Goal: Contribute content: Contribute content

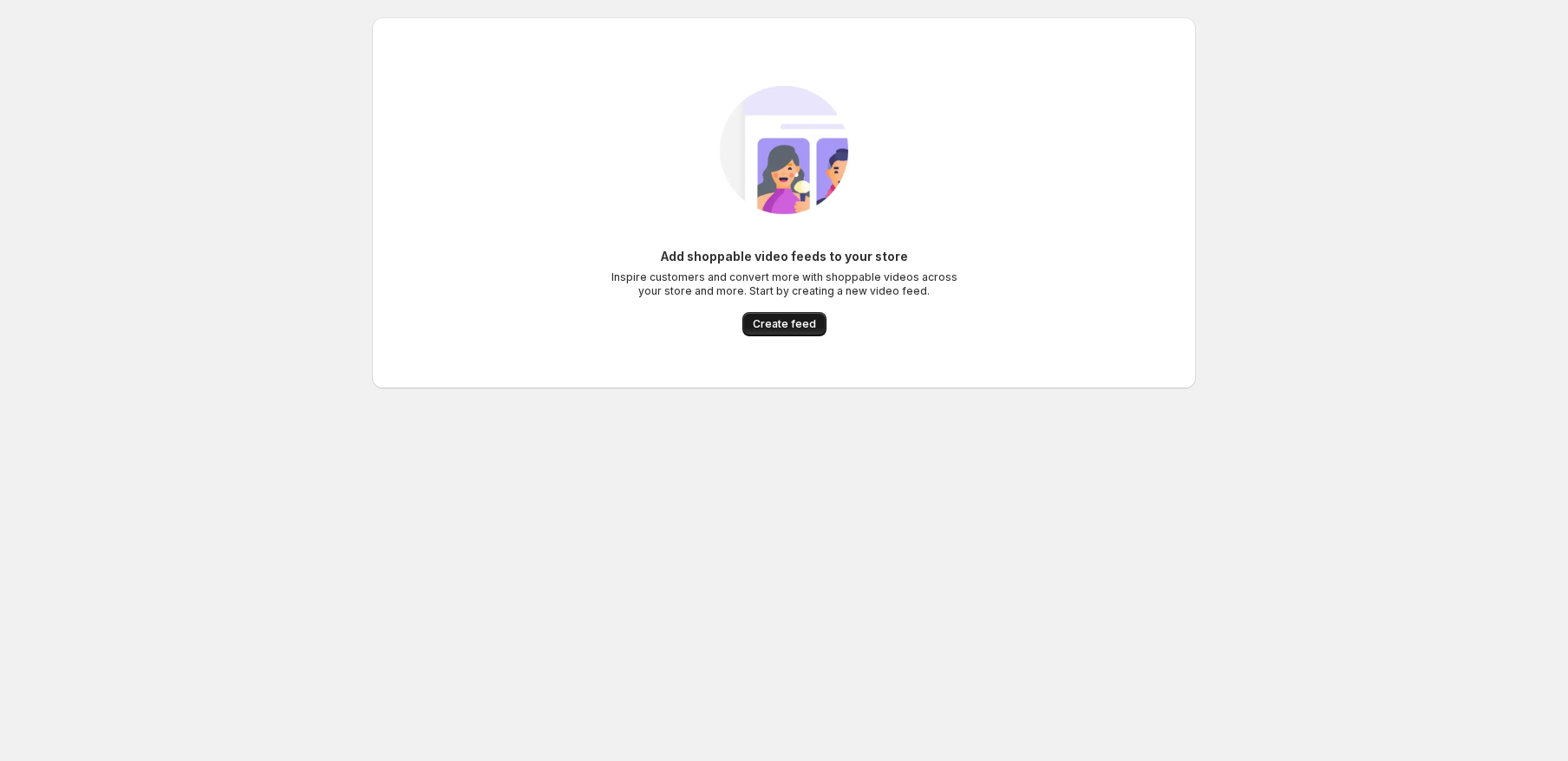
click at [798, 330] on span "Create feed" at bounding box center [784, 323] width 63 height 14
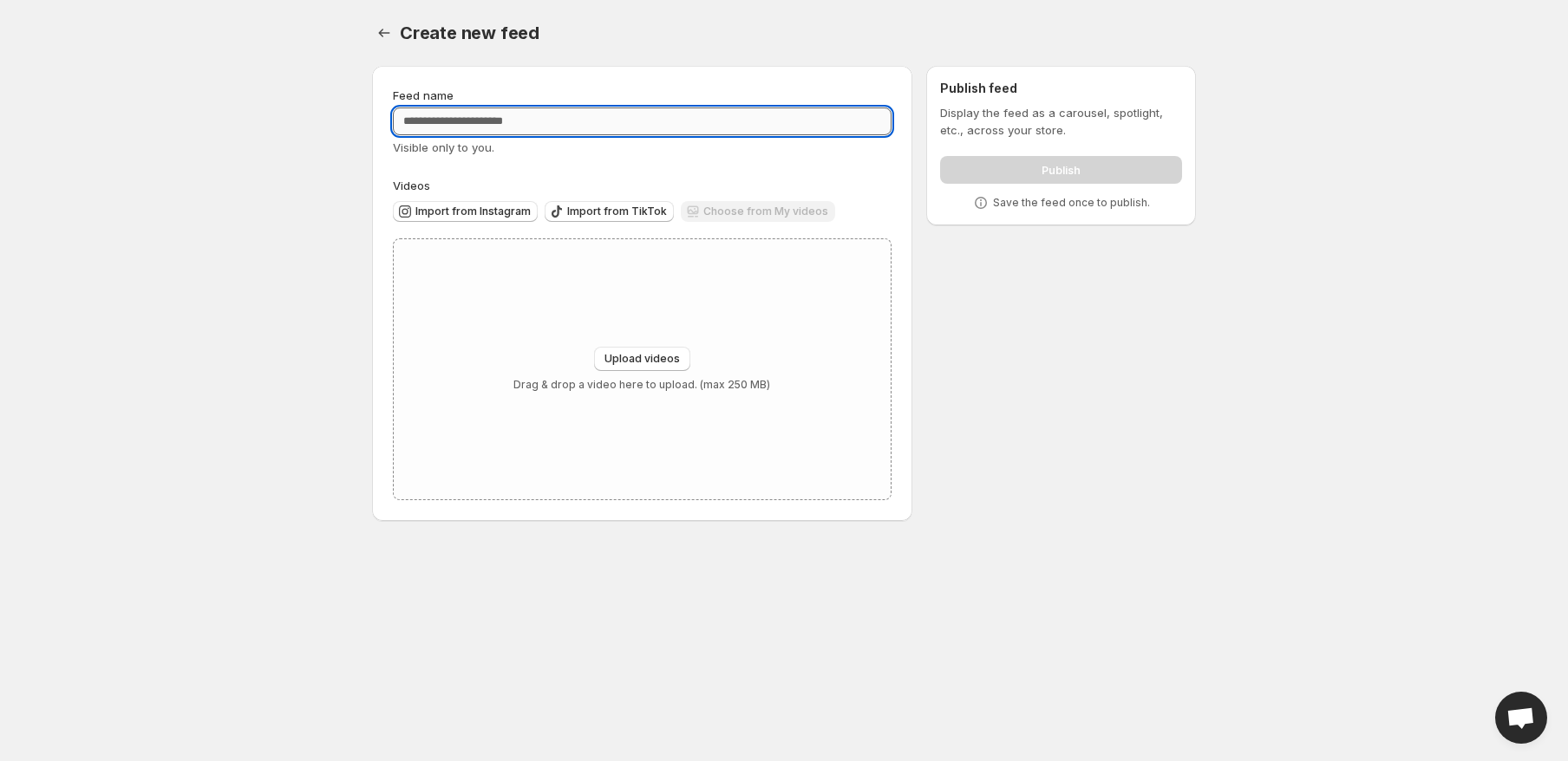
click at [665, 113] on input "Feed name" at bounding box center [642, 121] width 499 height 27
type input "**********"
click at [628, 156] on div "**********" at bounding box center [642, 293] width 499 height 413
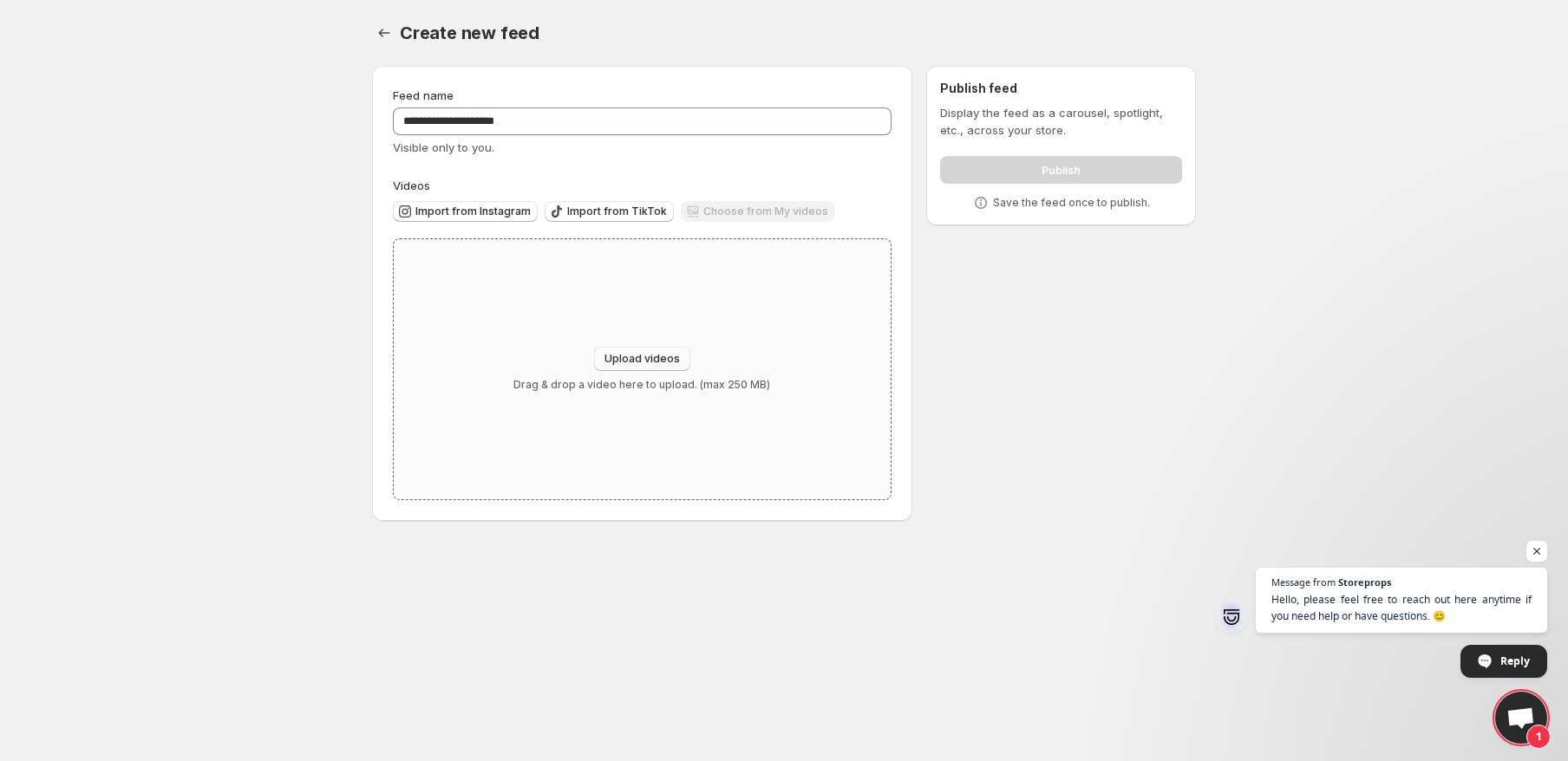
click at [659, 355] on span "Upload videos" at bounding box center [642, 358] width 75 height 14
type input "**********"
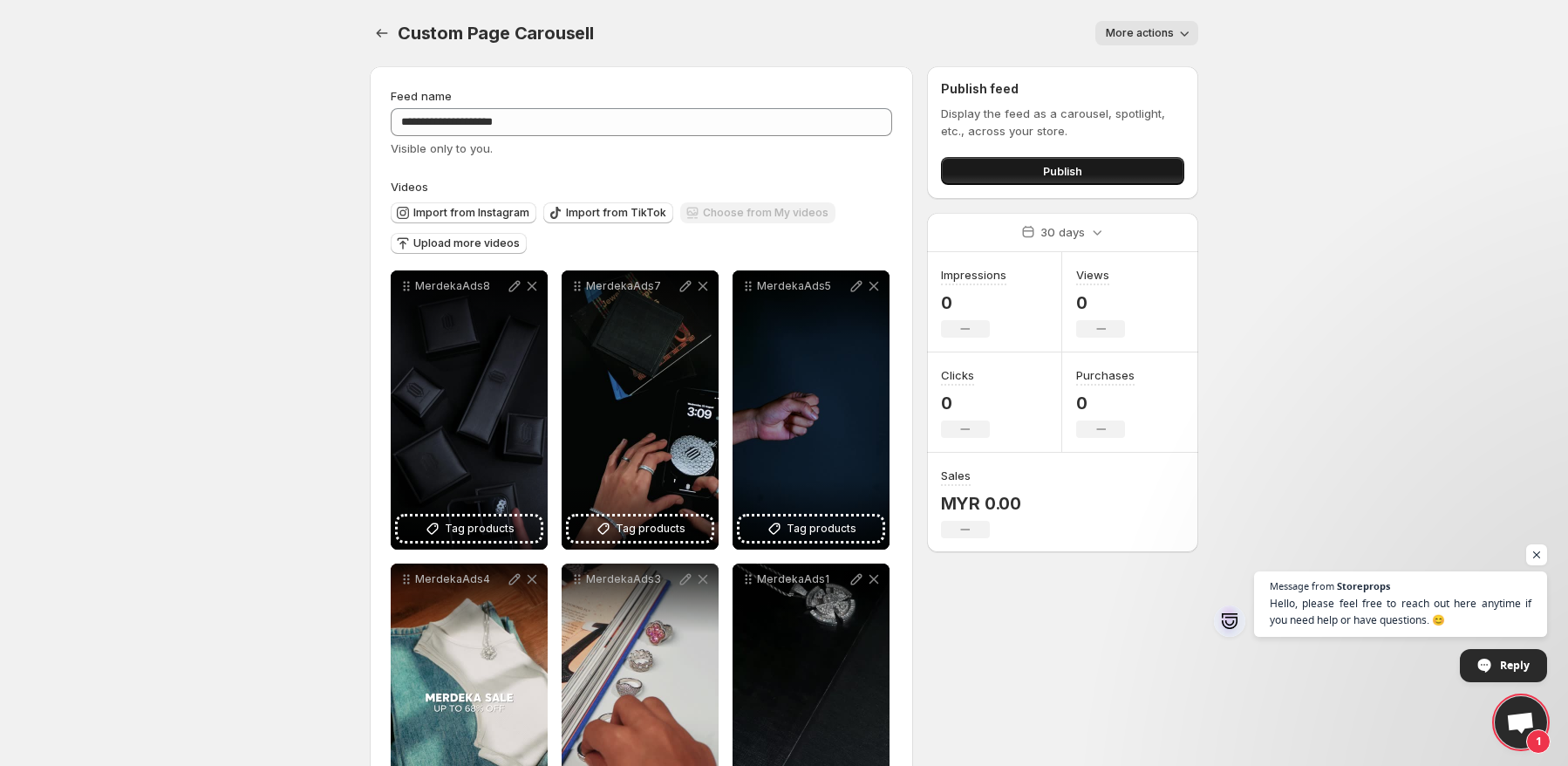
click at [1057, 170] on span "Publish" at bounding box center [1061, 171] width 39 height 17
click at [991, 166] on button "Publish" at bounding box center [1062, 170] width 243 height 28
click at [380, 30] on icon "Settings" at bounding box center [381, 33] width 17 height 17
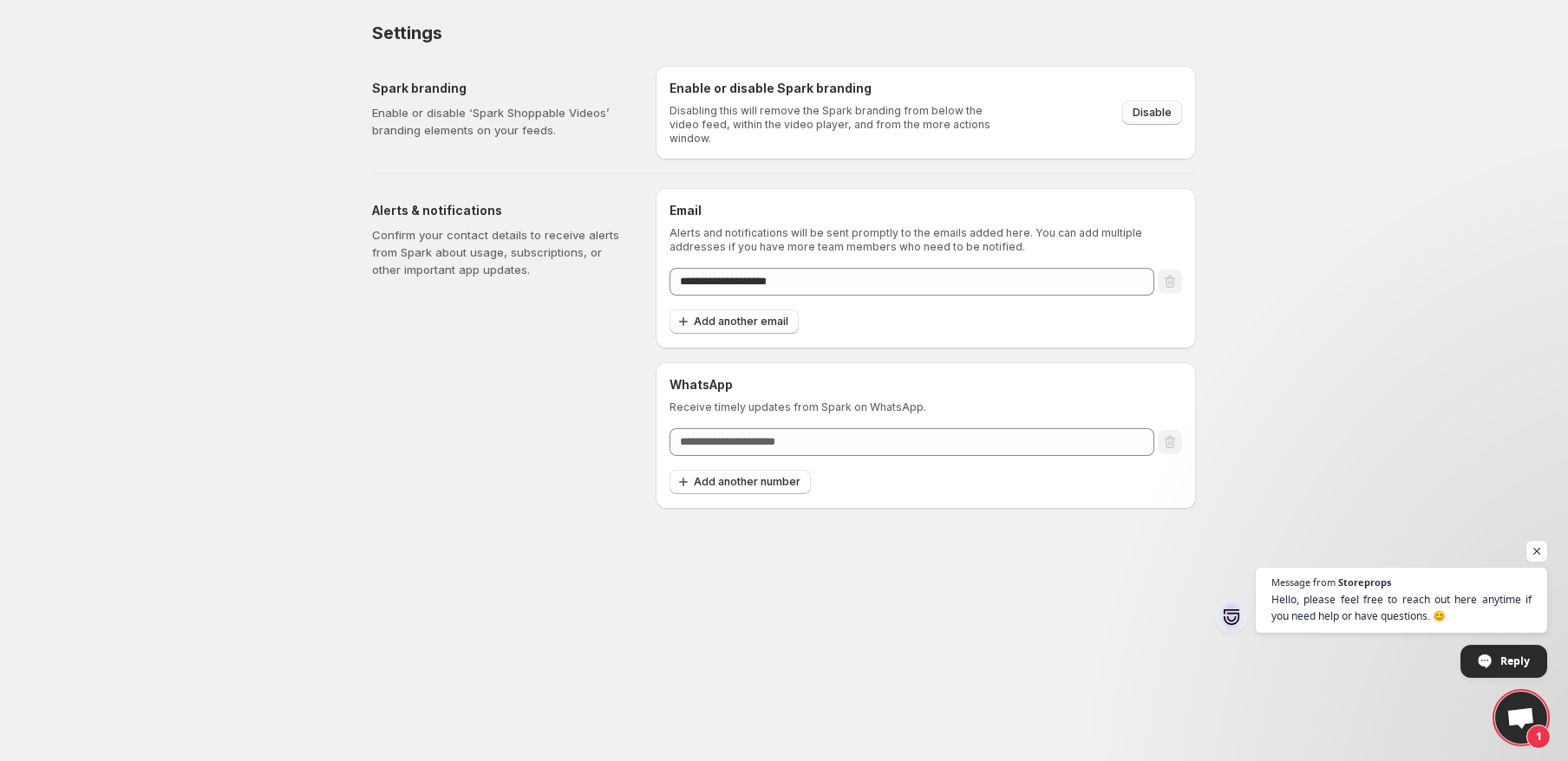
click at [1129, 103] on button "Disable" at bounding box center [1151, 113] width 59 height 25
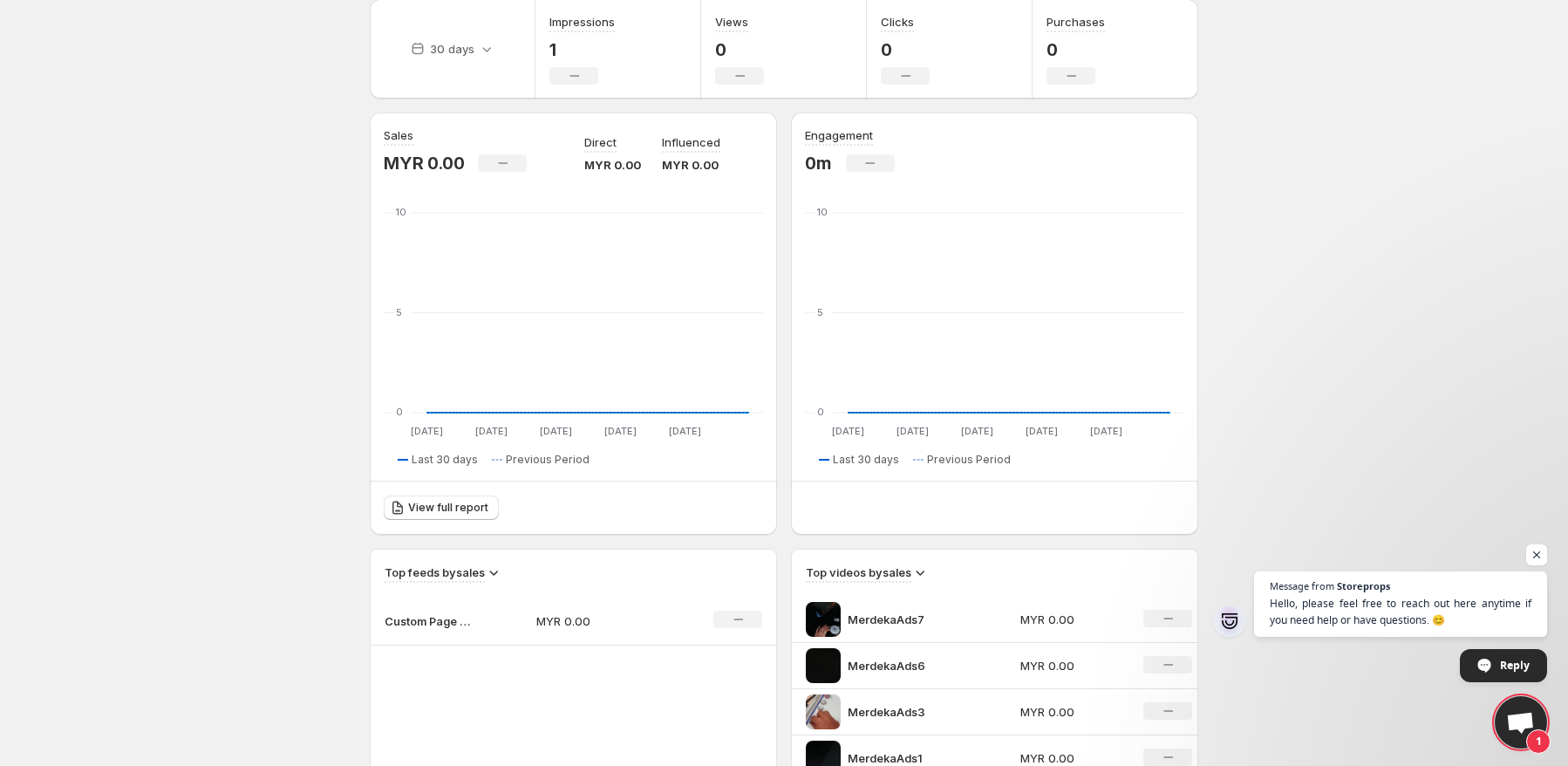
scroll to position [175, 0]
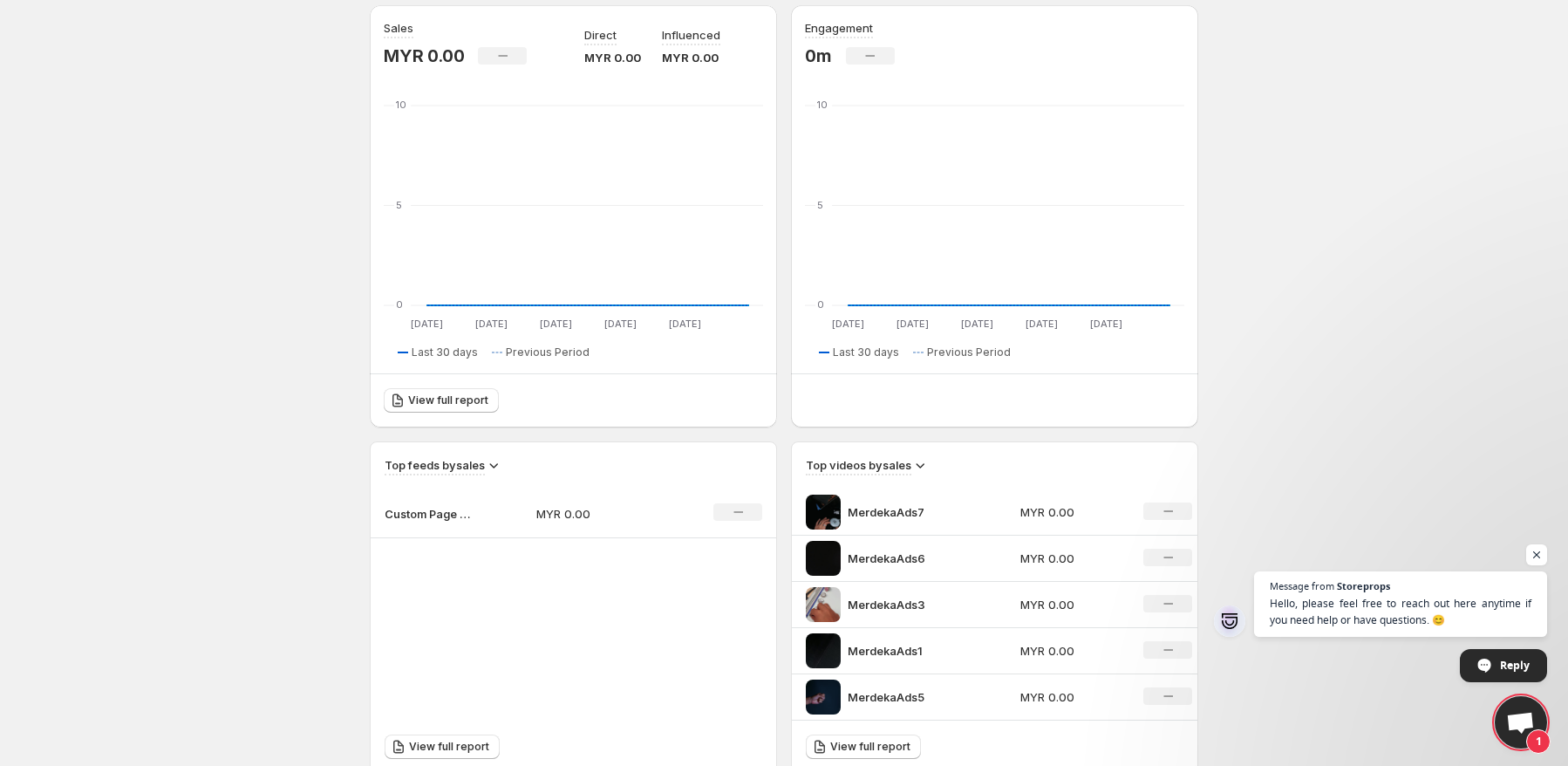
click at [467, 496] on td "Custom Page Carousell" at bounding box center [447, 514] width 152 height 48
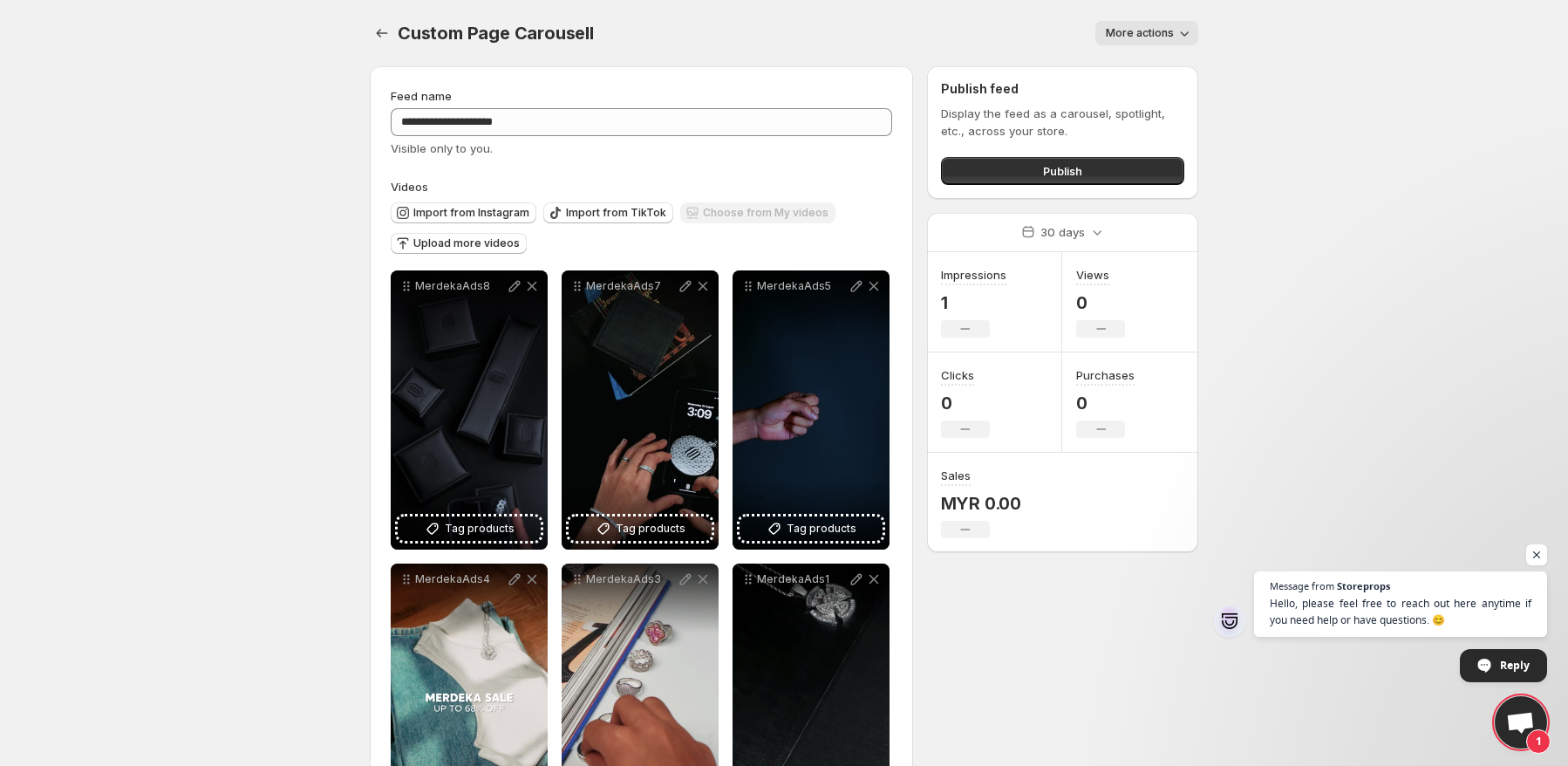
click at [1155, 19] on div "Custom Page Carousell. This page is ready Custom Page Carousell More actions Mo…" at bounding box center [784, 33] width 828 height 66
click at [1155, 28] on span "More actions" at bounding box center [1139, 33] width 68 height 14
click at [1155, 30] on span "More actions" at bounding box center [1139, 33] width 68 height 14
click at [1042, 161] on button "Publish" at bounding box center [1062, 170] width 243 height 28
click at [1162, 47] on div "Custom Page Carousell. This page is ready Custom Page Carousell More actions Mo…" at bounding box center [784, 33] width 828 height 66
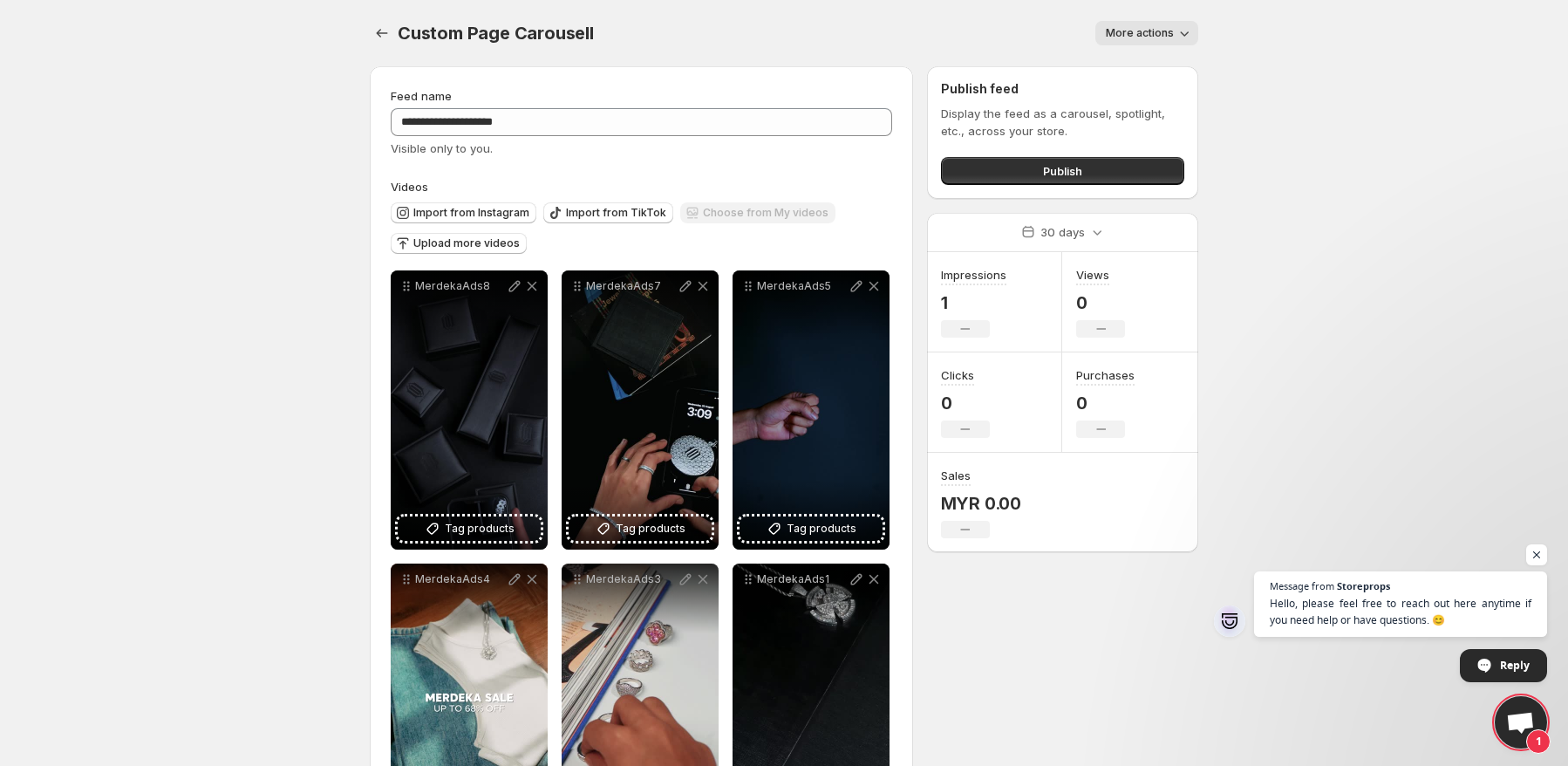
click at [1162, 38] on span "More actions" at bounding box center [1139, 33] width 68 height 14
click at [383, 38] on icon "Settings" at bounding box center [381, 33] width 17 height 17
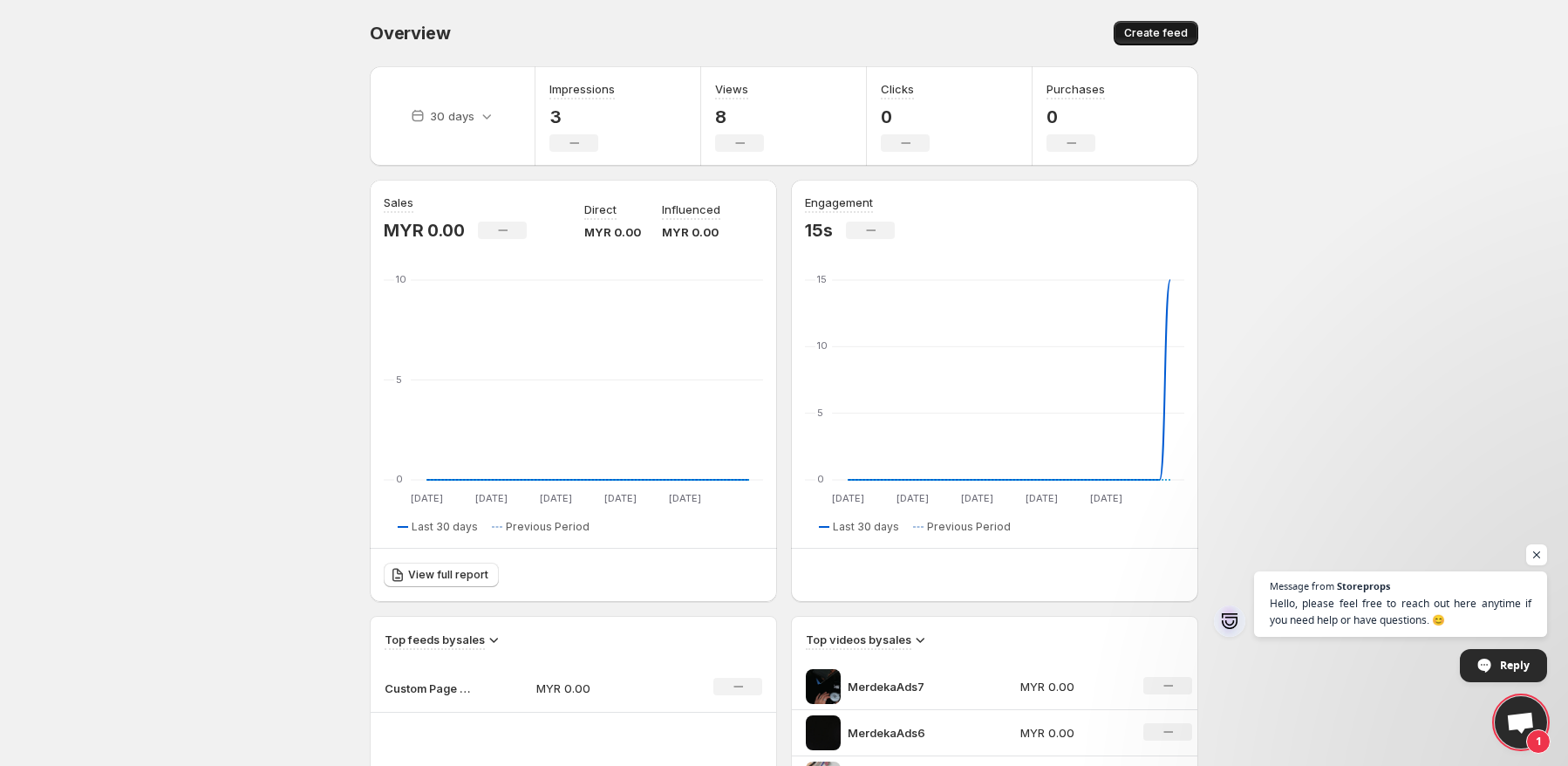
click at [1184, 28] on span "Create feed" at bounding box center [1155, 33] width 64 height 14
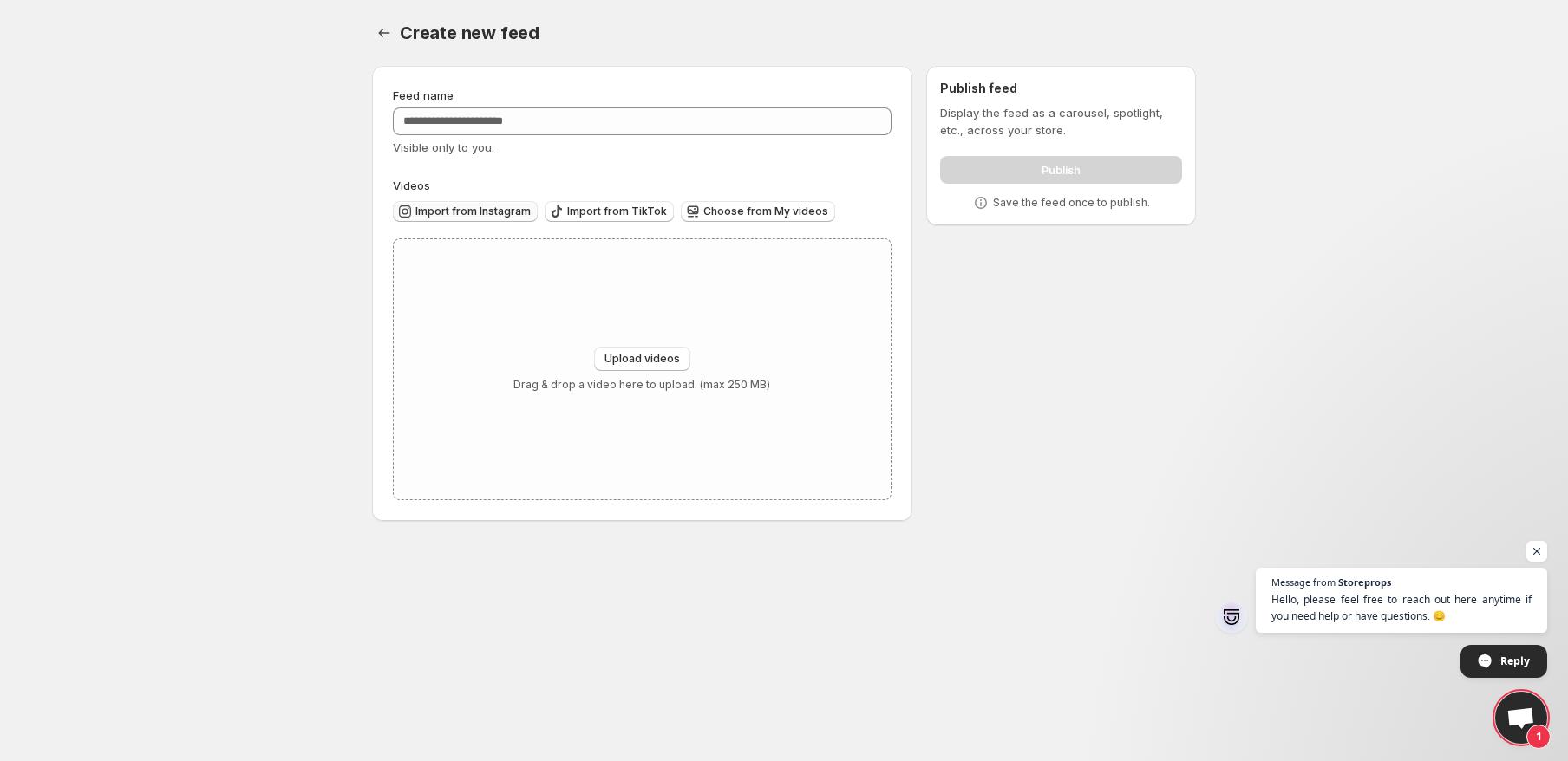
click at [510, 218] on span "Import from Instagram" at bounding box center [473, 211] width 115 height 14
click at [497, 214] on span "Import from Instagram" at bounding box center [473, 211] width 115 height 14
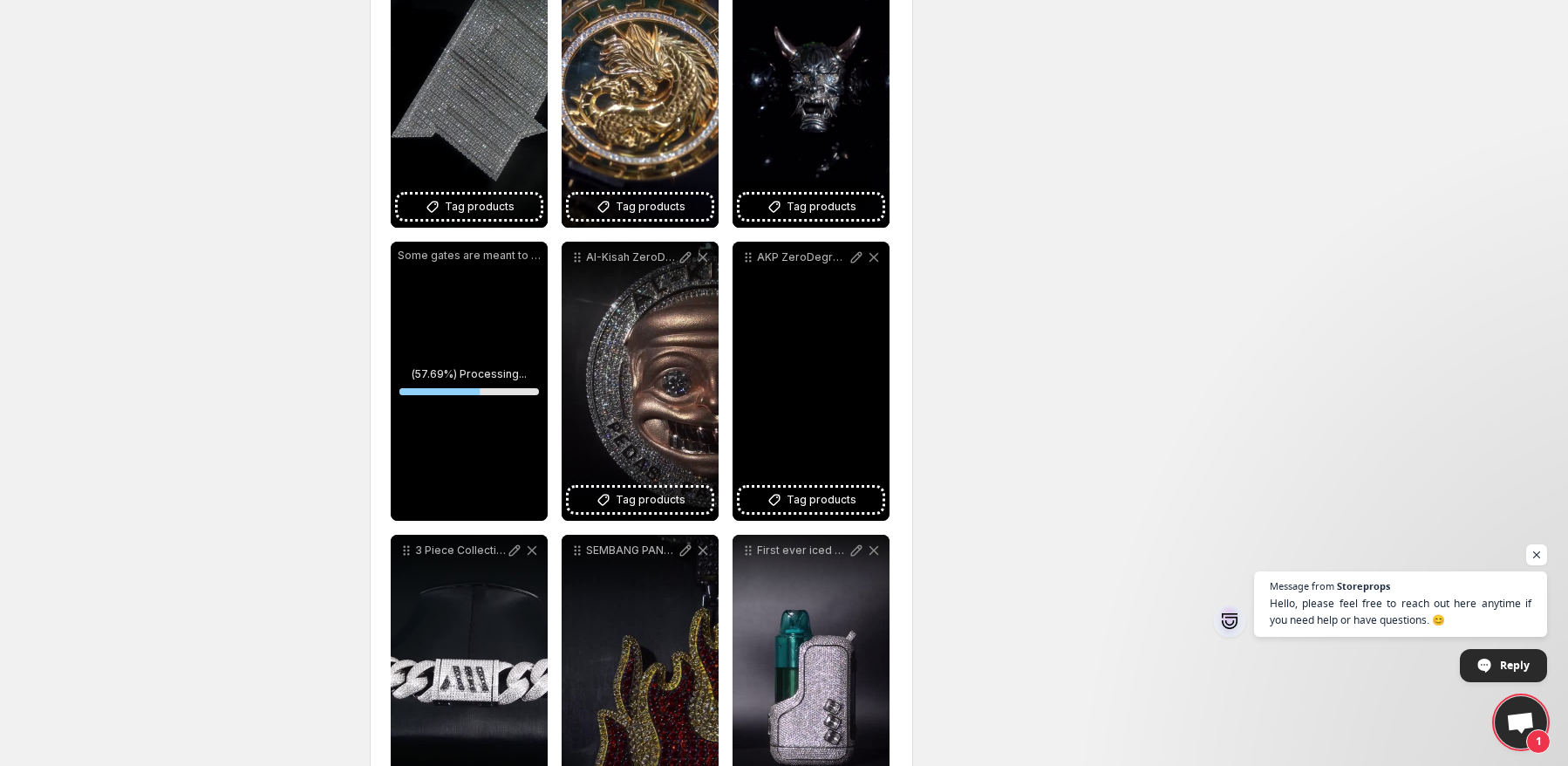
scroll to position [1355, 0]
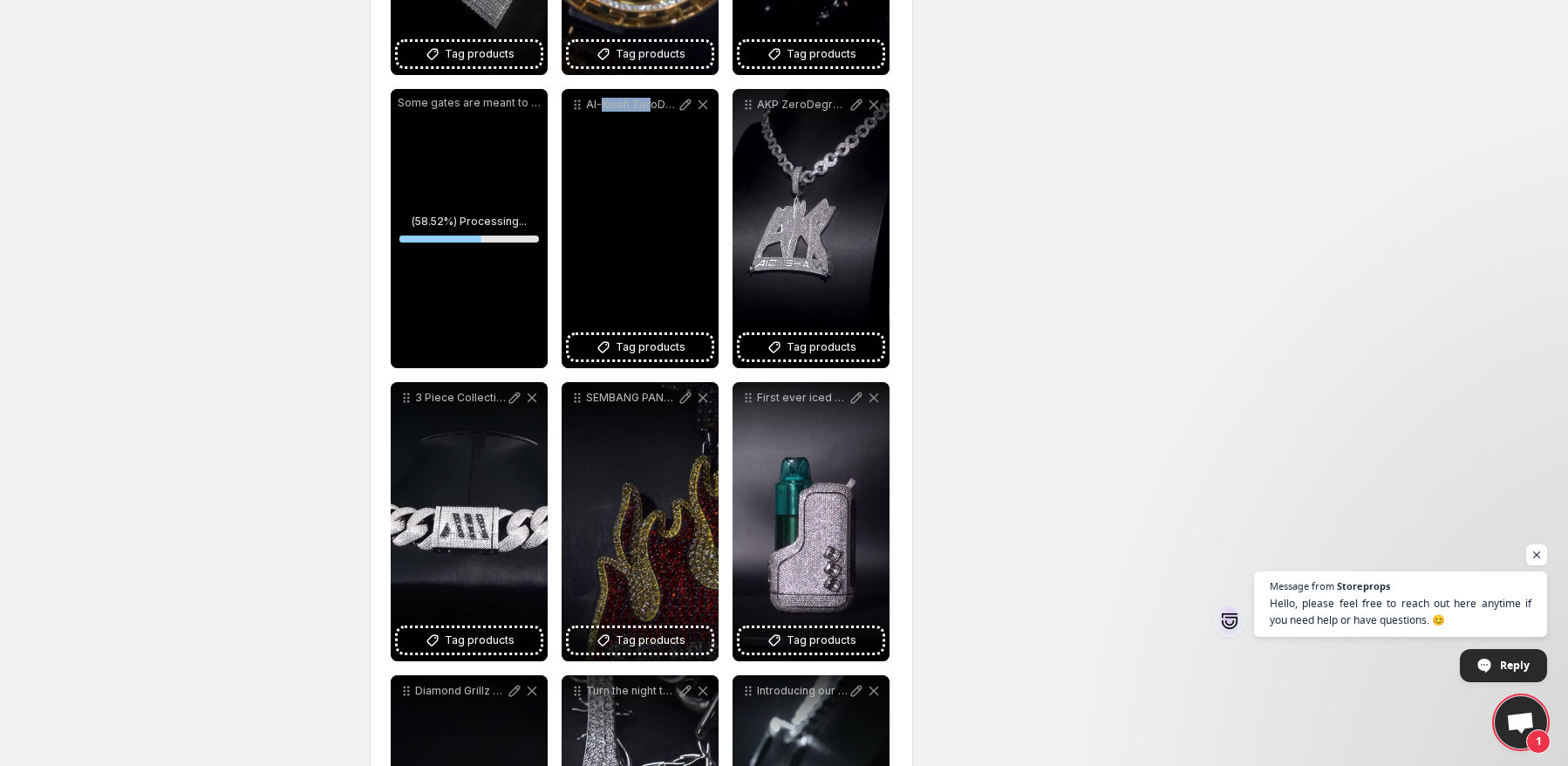
drag, startPoint x: 631, startPoint y: 172, endPoint x: 603, endPoint y: 96, distance: 81.0
click at [603, 96] on div "Al-Kisah ZeroDegreesJewerly BestInTheGame AidiIsham CustomJewerly" at bounding box center [639, 229] width 157 height 279
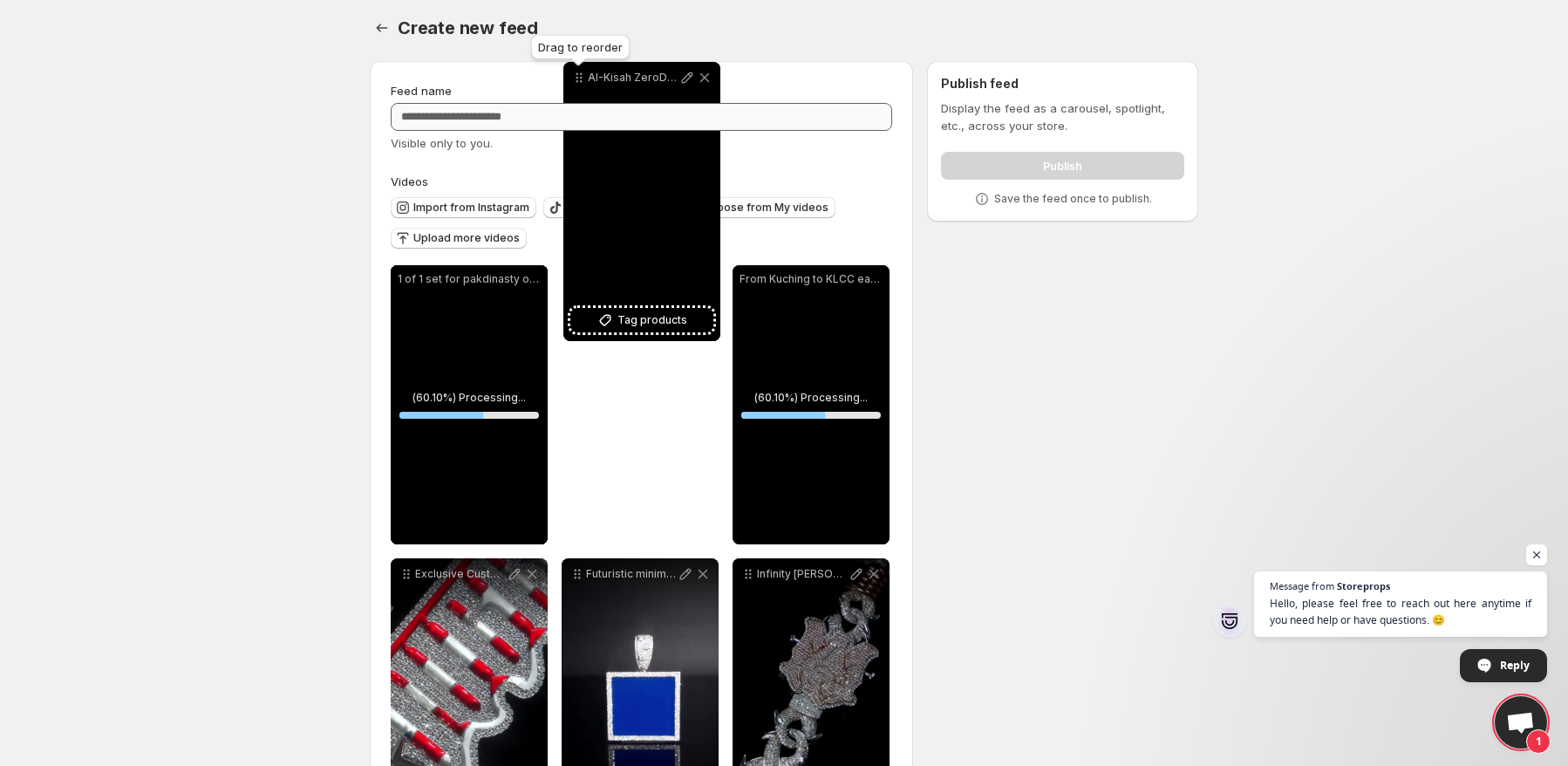
scroll to position [0, 0]
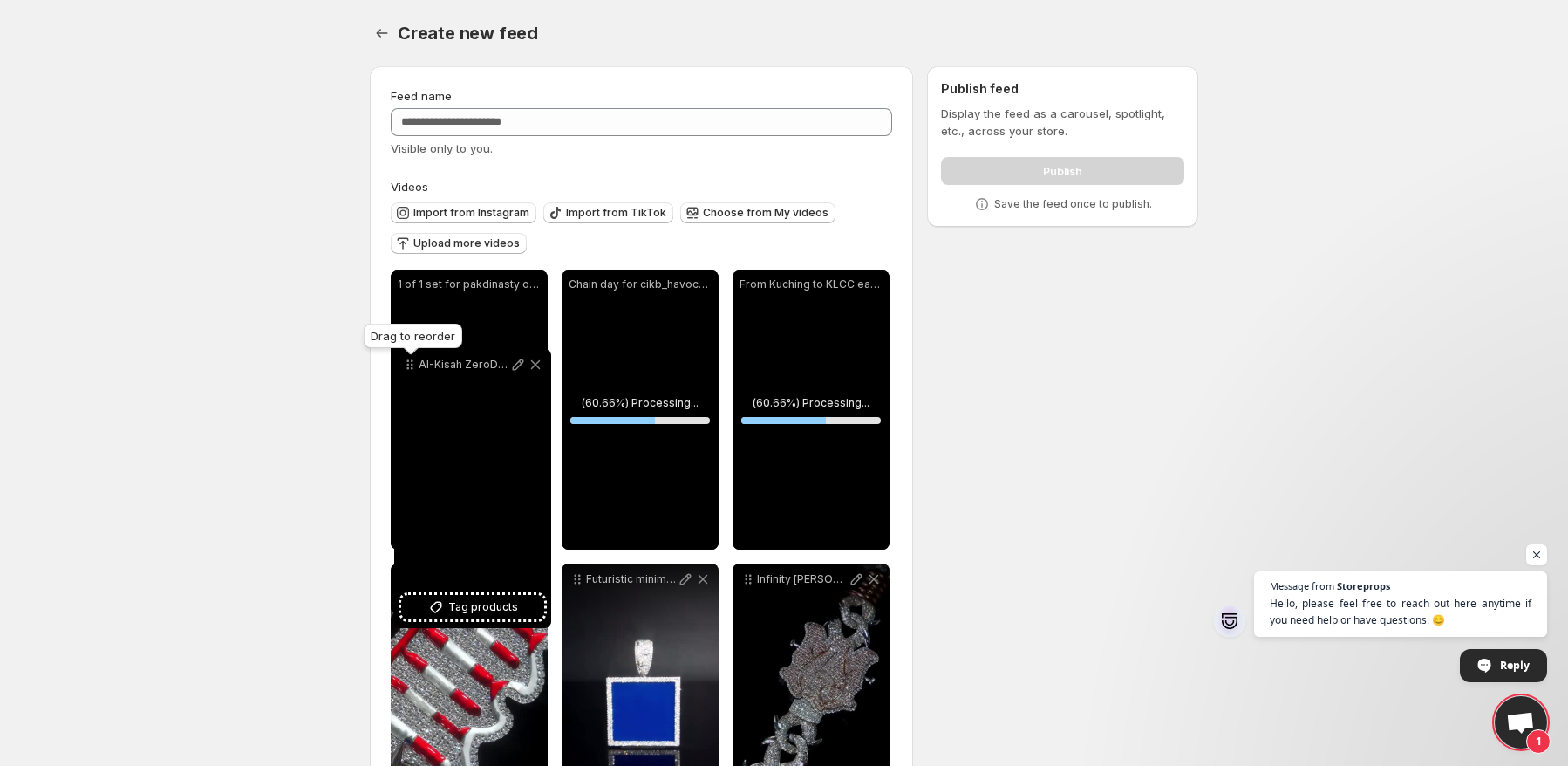
drag, startPoint x: 578, startPoint y: 537, endPoint x: 411, endPoint y: 362, distance: 241.9
click at [411, 362] on icon at bounding box center [412, 362] width 3 height 3
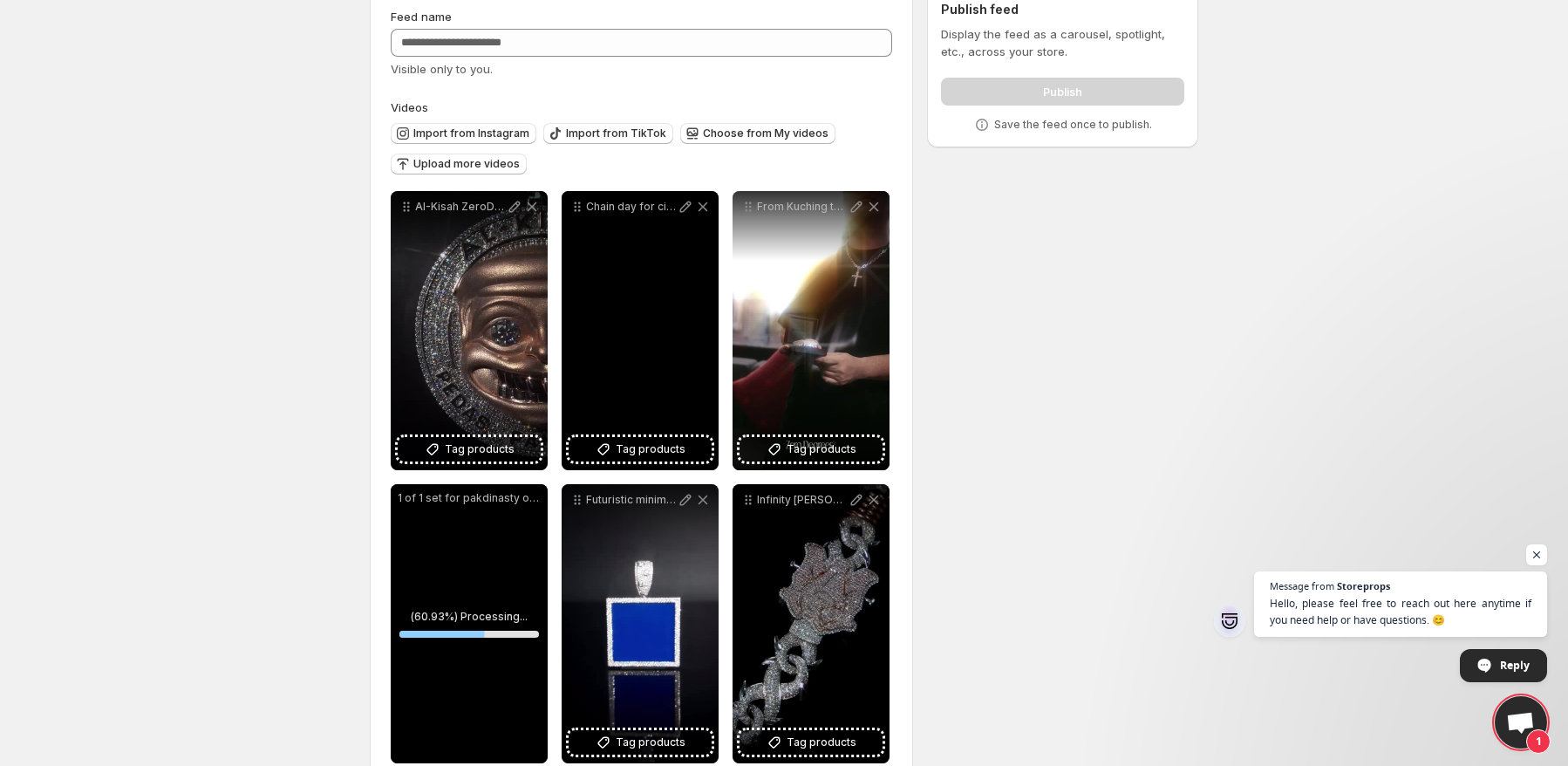
scroll to position [175, 0]
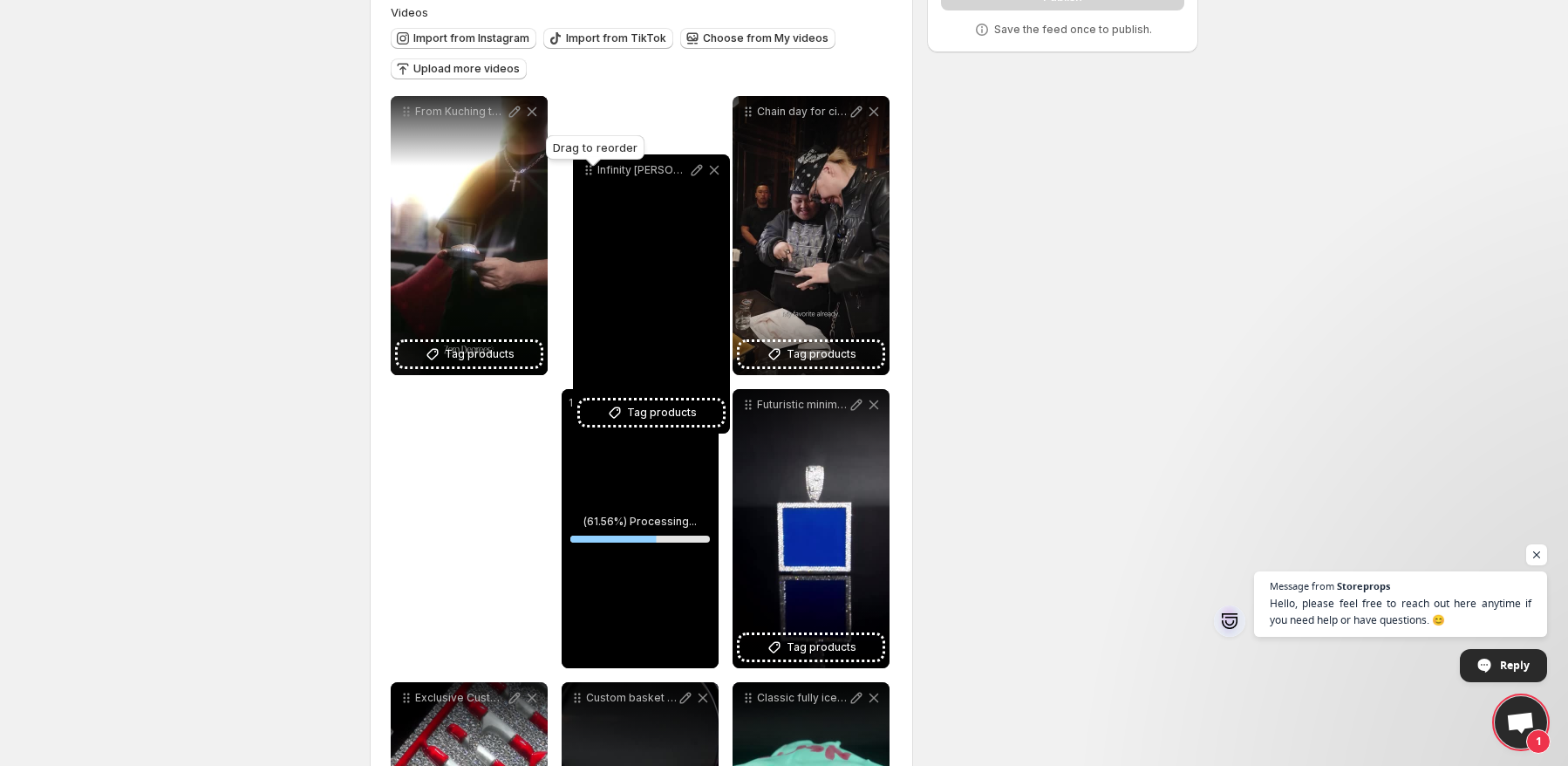
drag, startPoint x: 749, startPoint y: 403, endPoint x: 589, endPoint y: 168, distance: 284.3
click at [589, 168] on body "**********" at bounding box center [784, 208] width 1568 height 766
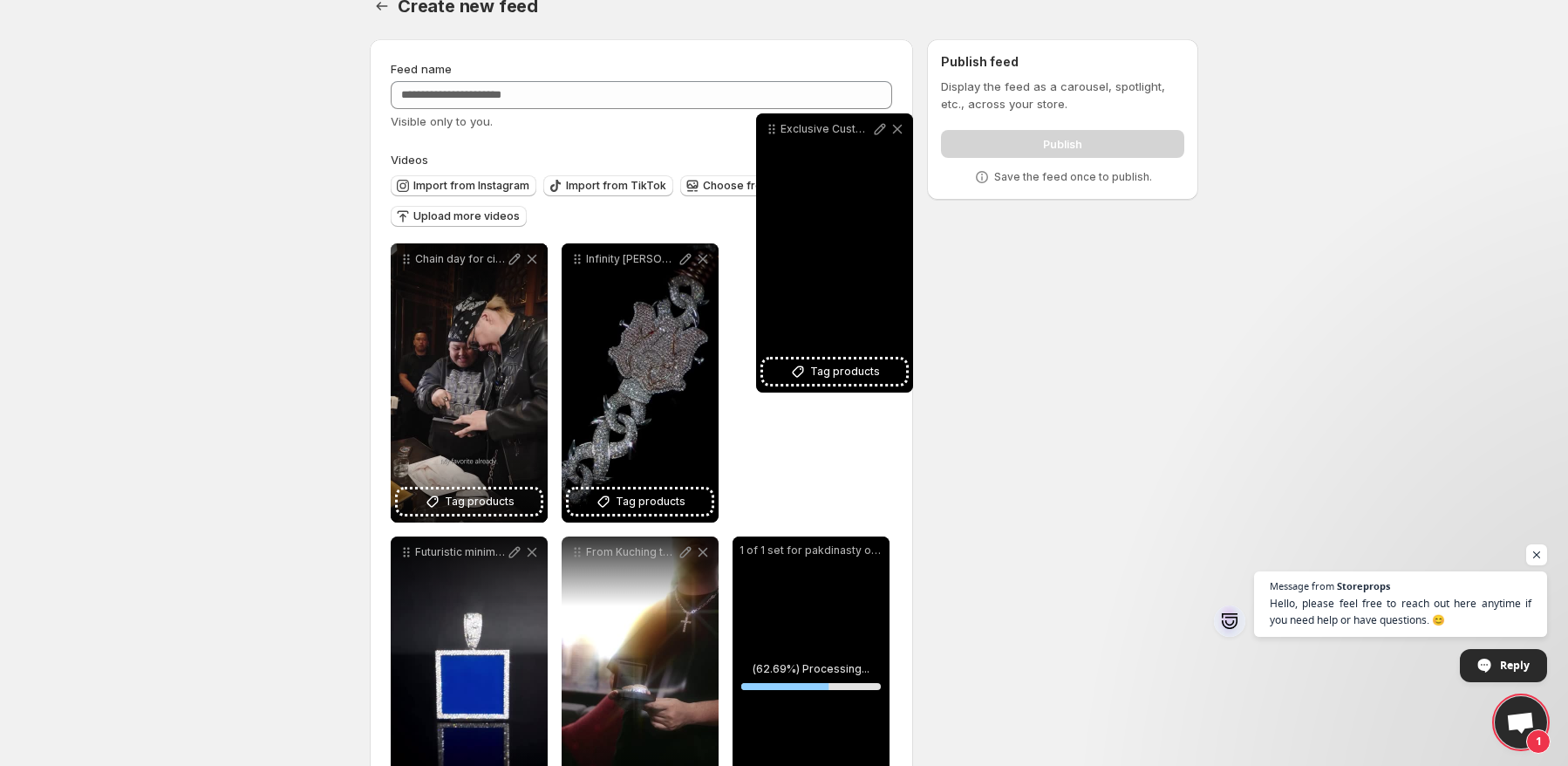
scroll to position [18, 0]
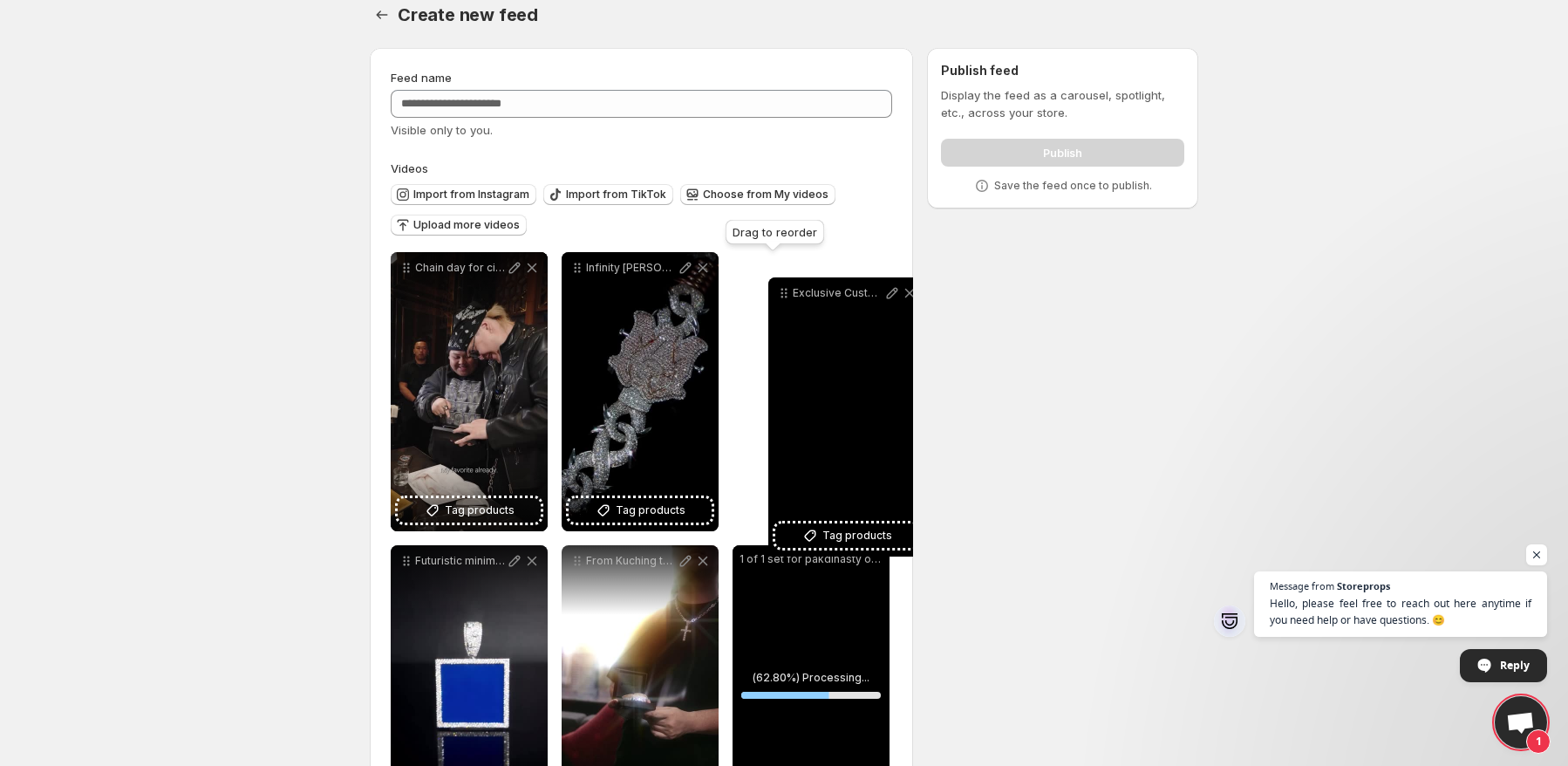
drag, startPoint x: 401, startPoint y: 436, endPoint x: 779, endPoint y: 292, distance: 404.5
click at [779, 292] on icon at bounding box center [784, 293] width 17 height 17
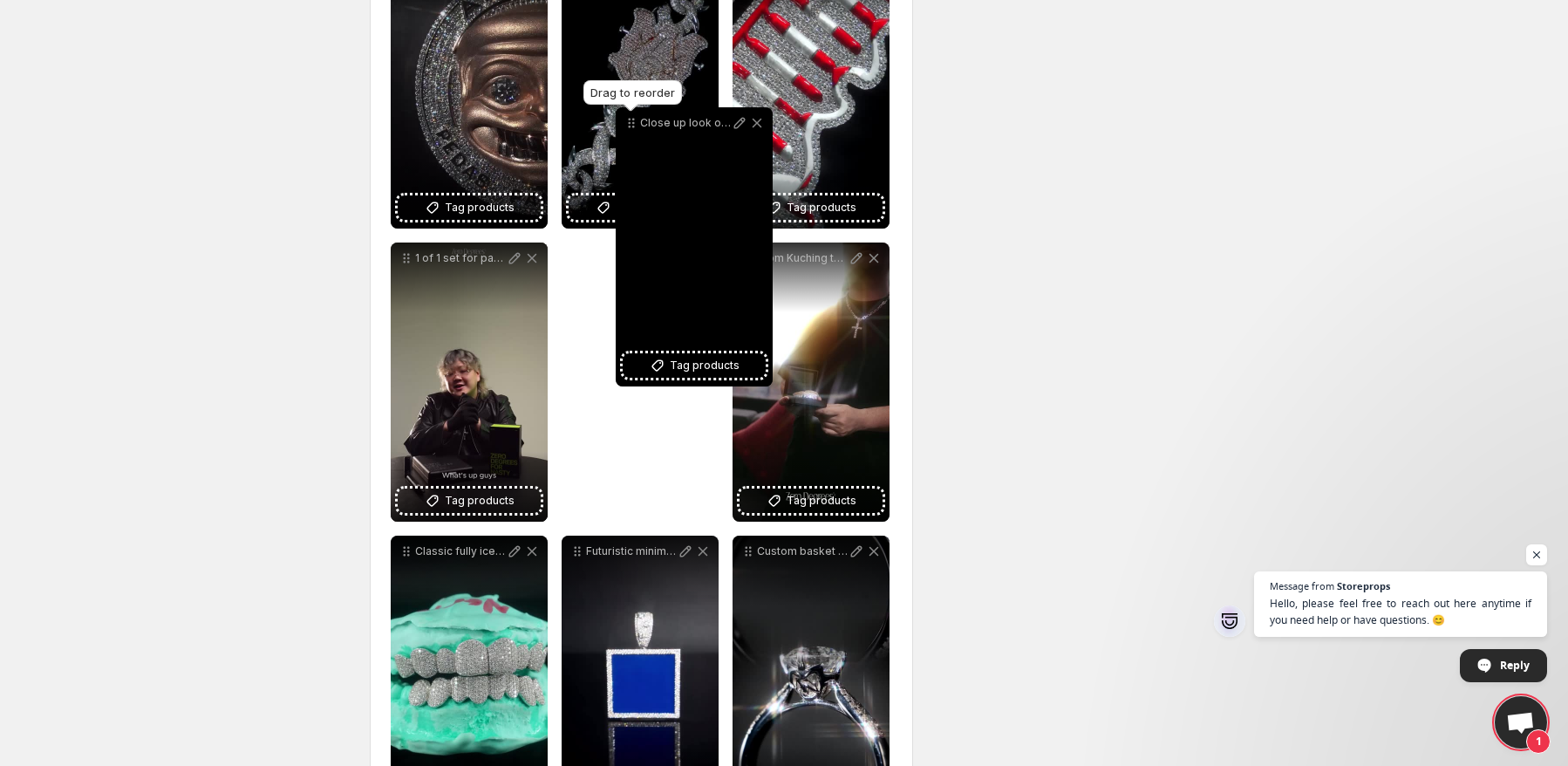
scroll to position [308, 0]
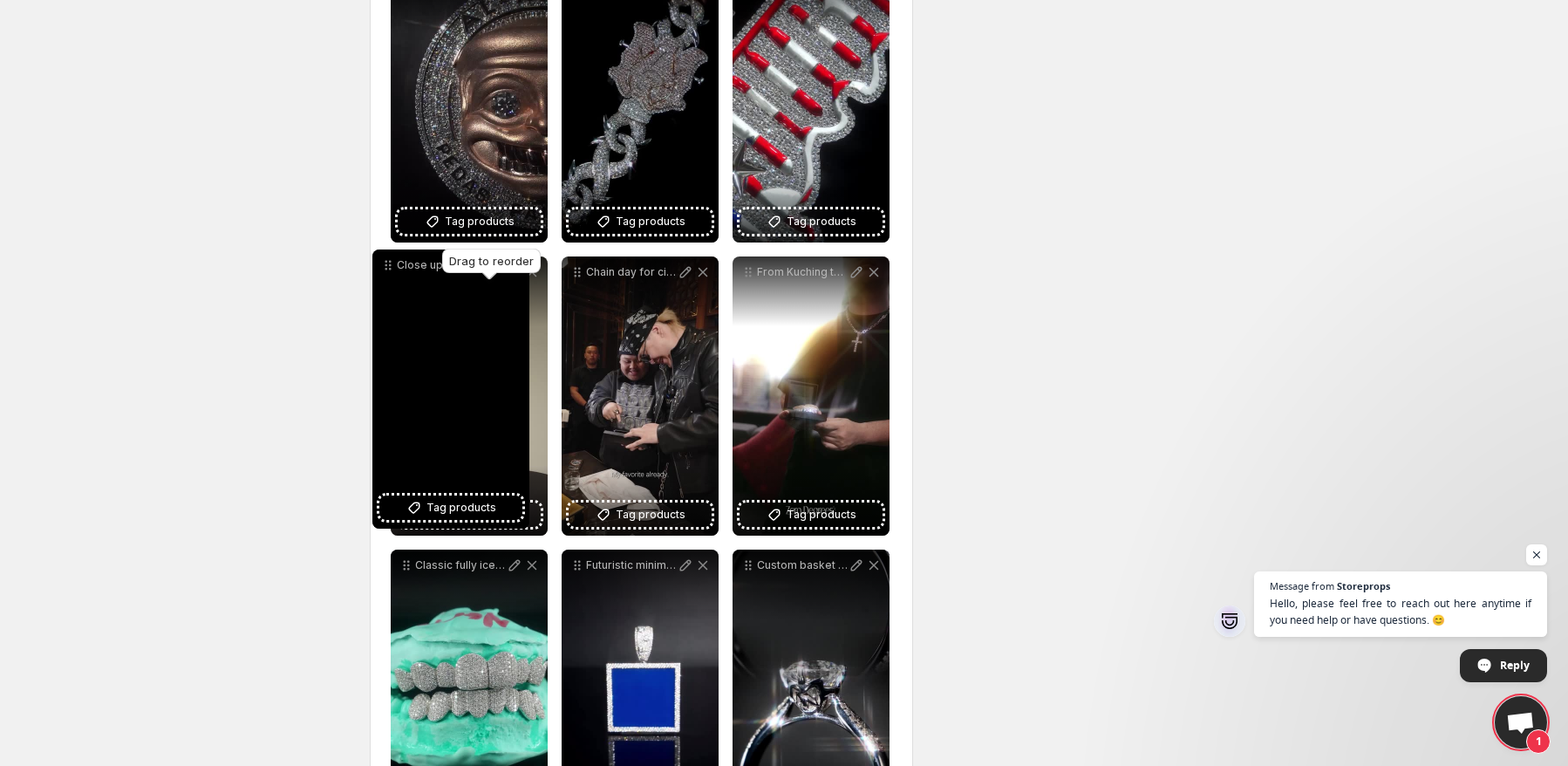
drag, startPoint x: 750, startPoint y: 275, endPoint x: 391, endPoint y: 266, distance: 359.1
click at [391, 266] on icon at bounding box center [388, 265] width 17 height 17
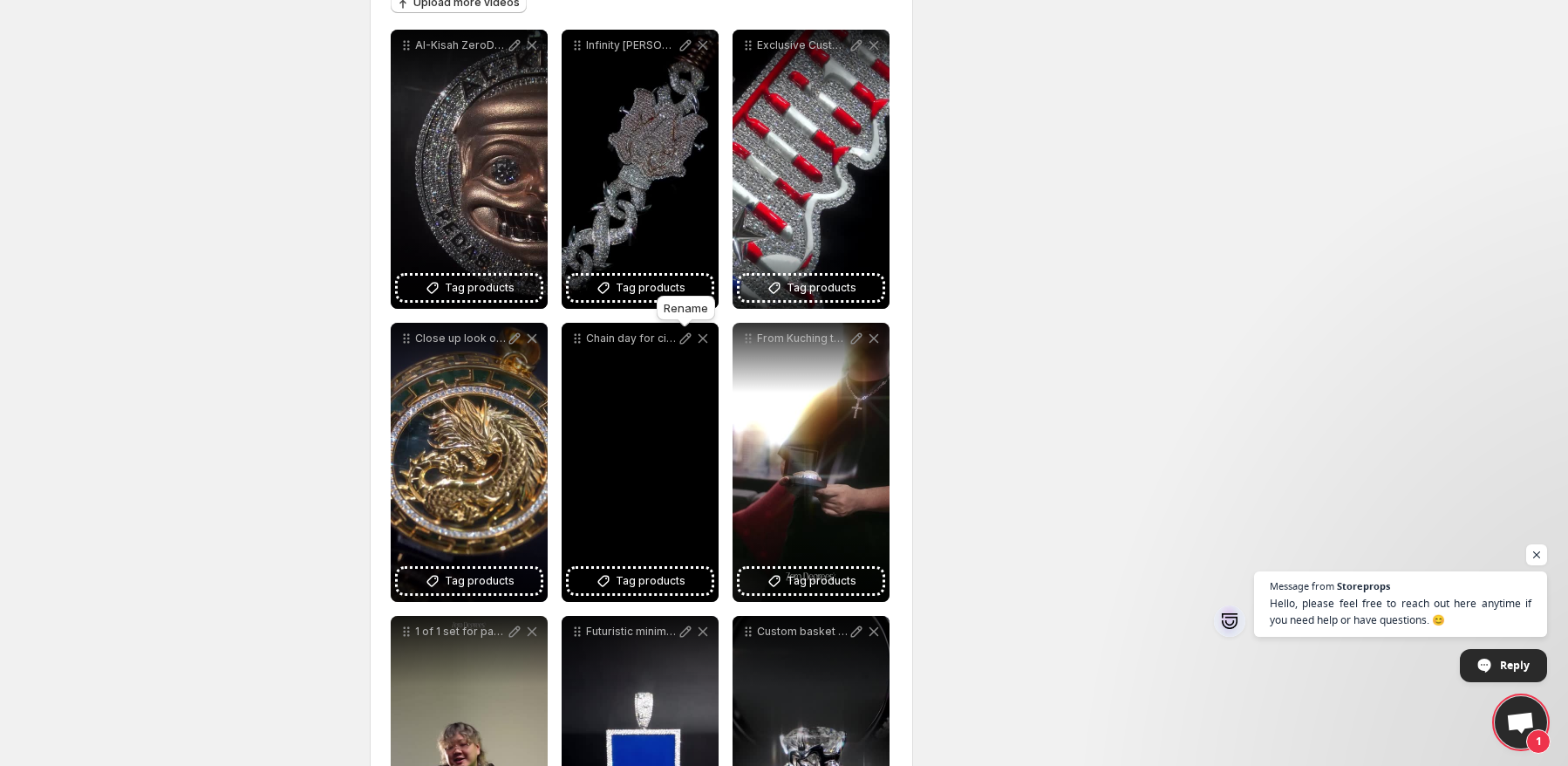
scroll to position [133, 0]
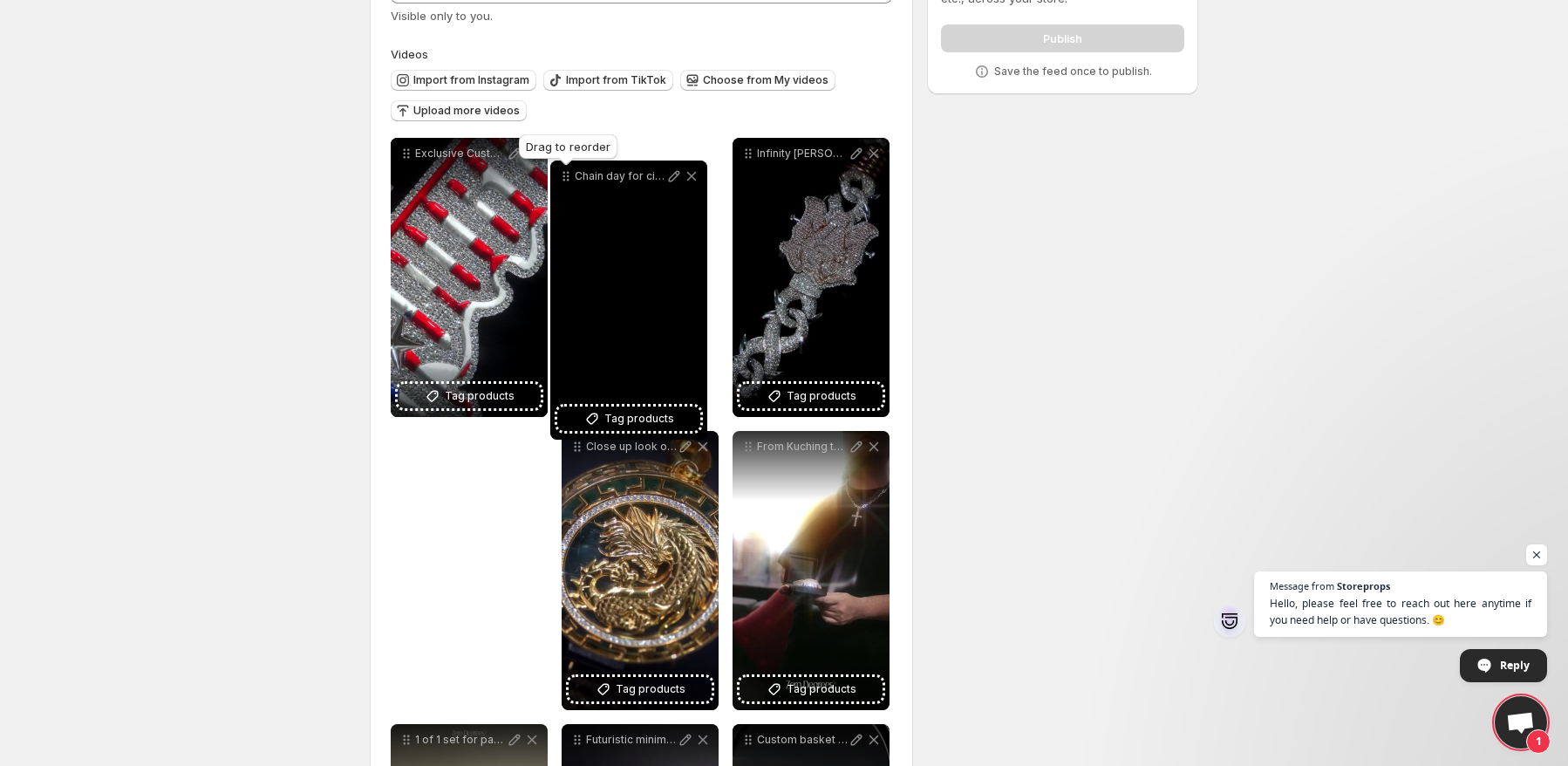
drag, startPoint x: 579, startPoint y: 446, endPoint x: 567, endPoint y: 177, distance: 269.3
click at [567, 177] on icon at bounding box center [565, 176] width 17 height 17
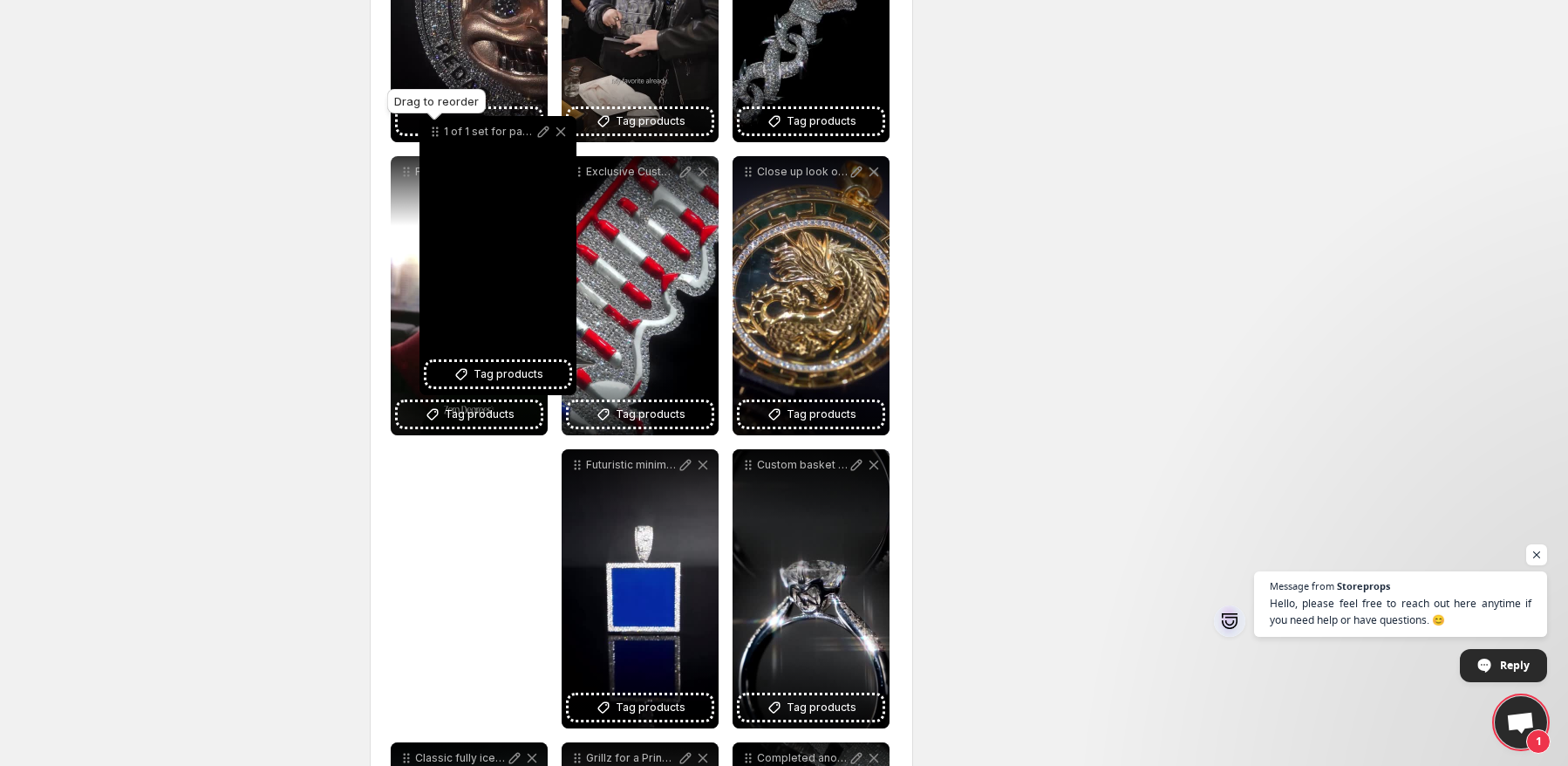
scroll to position [371, 0]
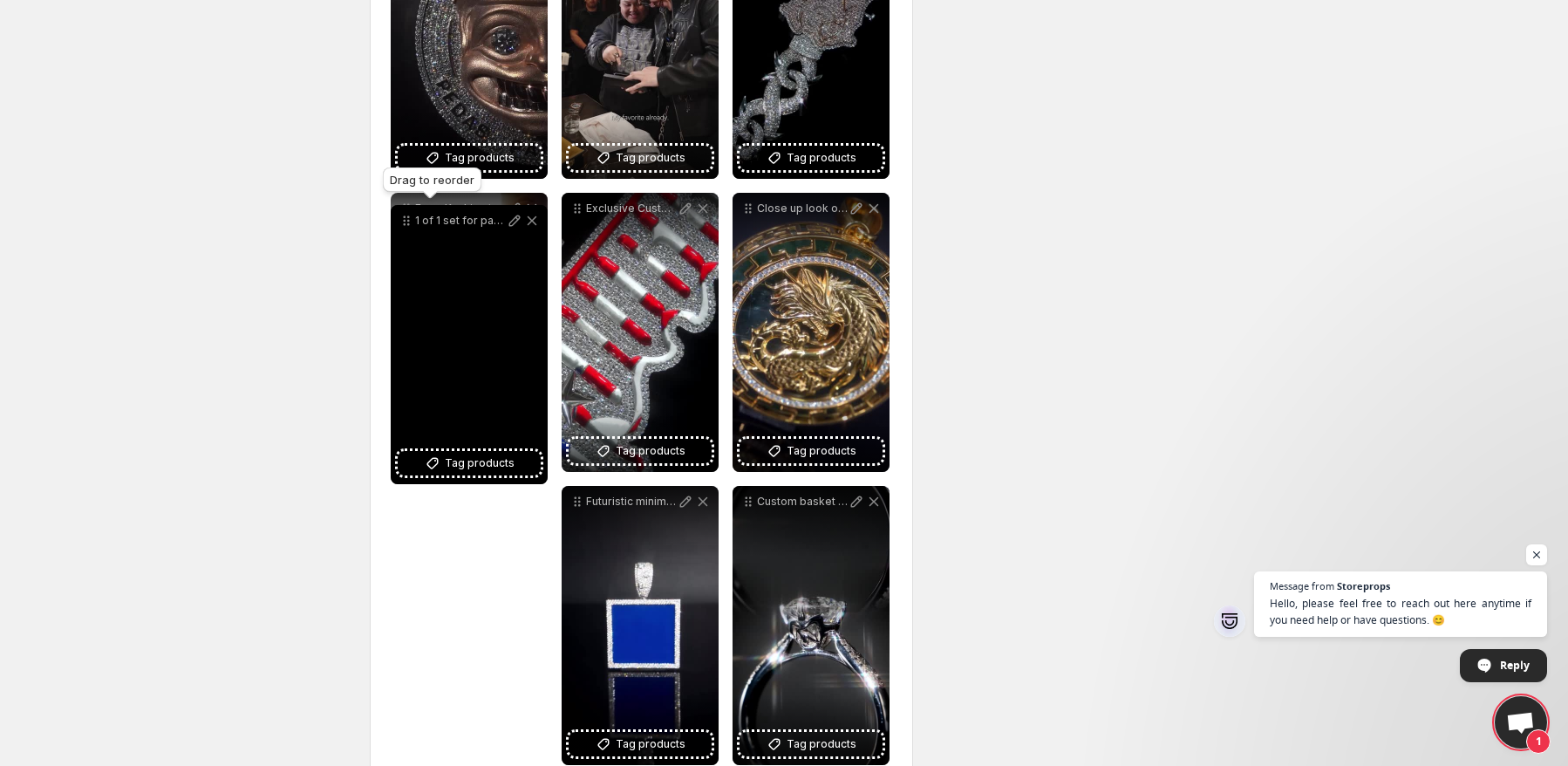
drag, startPoint x: 404, startPoint y: 392, endPoint x: 404, endPoint y: 221, distance: 171.0
click at [404, 221] on icon at bounding box center [405, 221] width 3 height 3
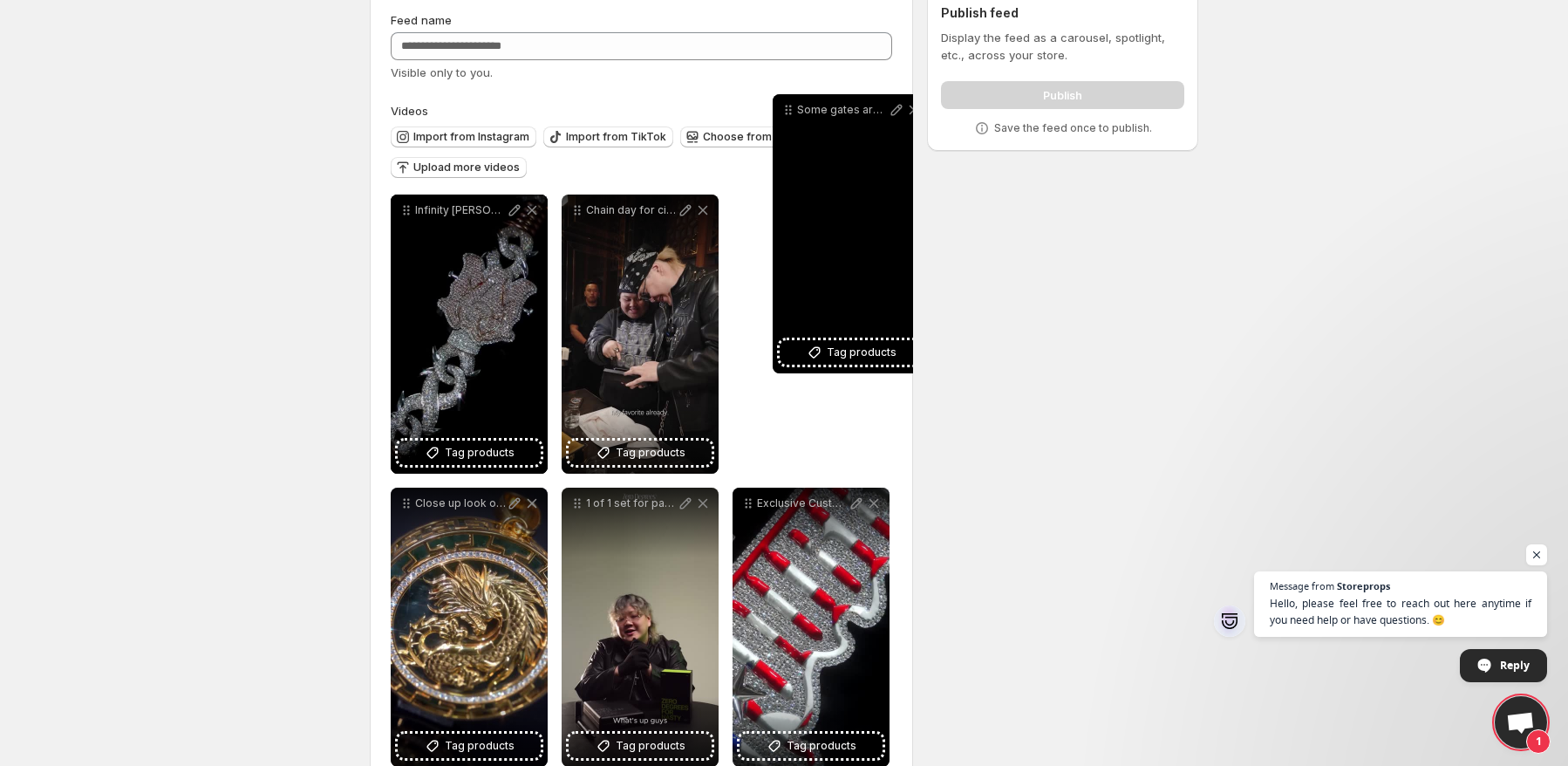
scroll to position [56, 0]
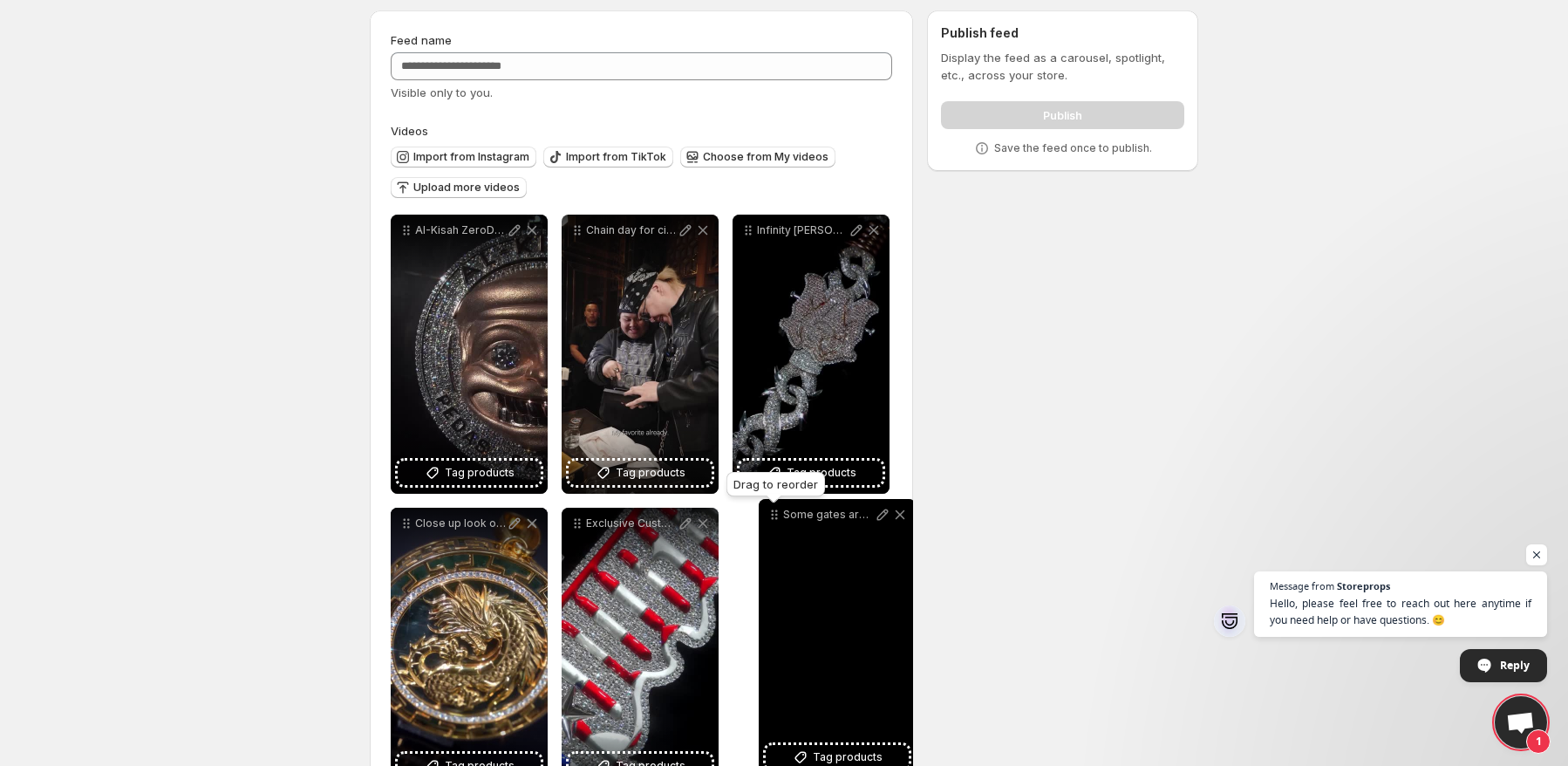
drag, startPoint x: 577, startPoint y: 394, endPoint x: 774, endPoint y: 519, distance: 233.3
click at [774, 519] on icon at bounding box center [774, 514] width 17 height 17
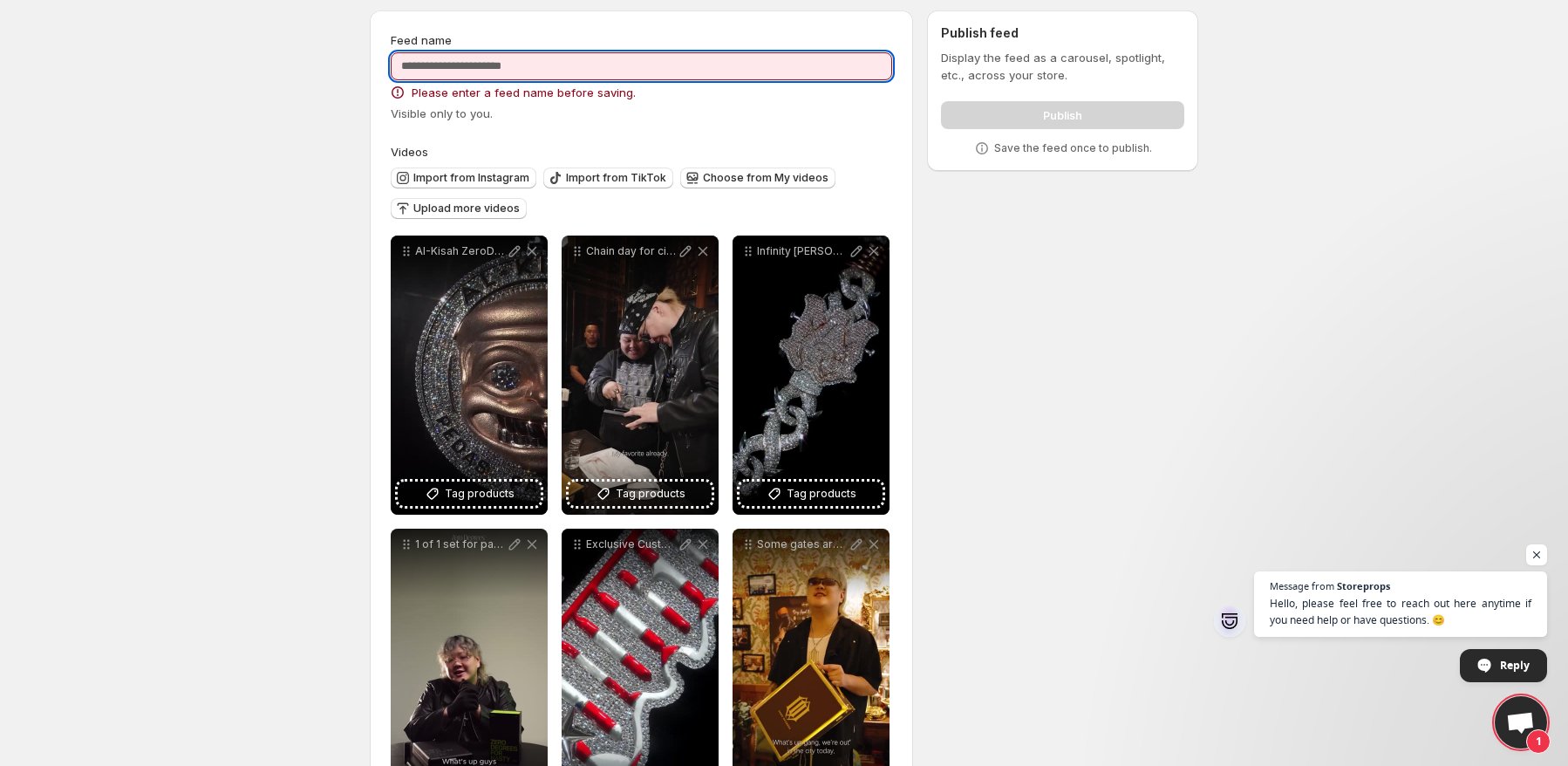
click at [566, 75] on input "Feed name" at bounding box center [641, 65] width 502 height 28
click at [678, 76] on input "Feed name" at bounding box center [641, 65] width 502 height 28
click at [1541, 555] on span "Open chat" at bounding box center [1537, 555] width 22 height 22
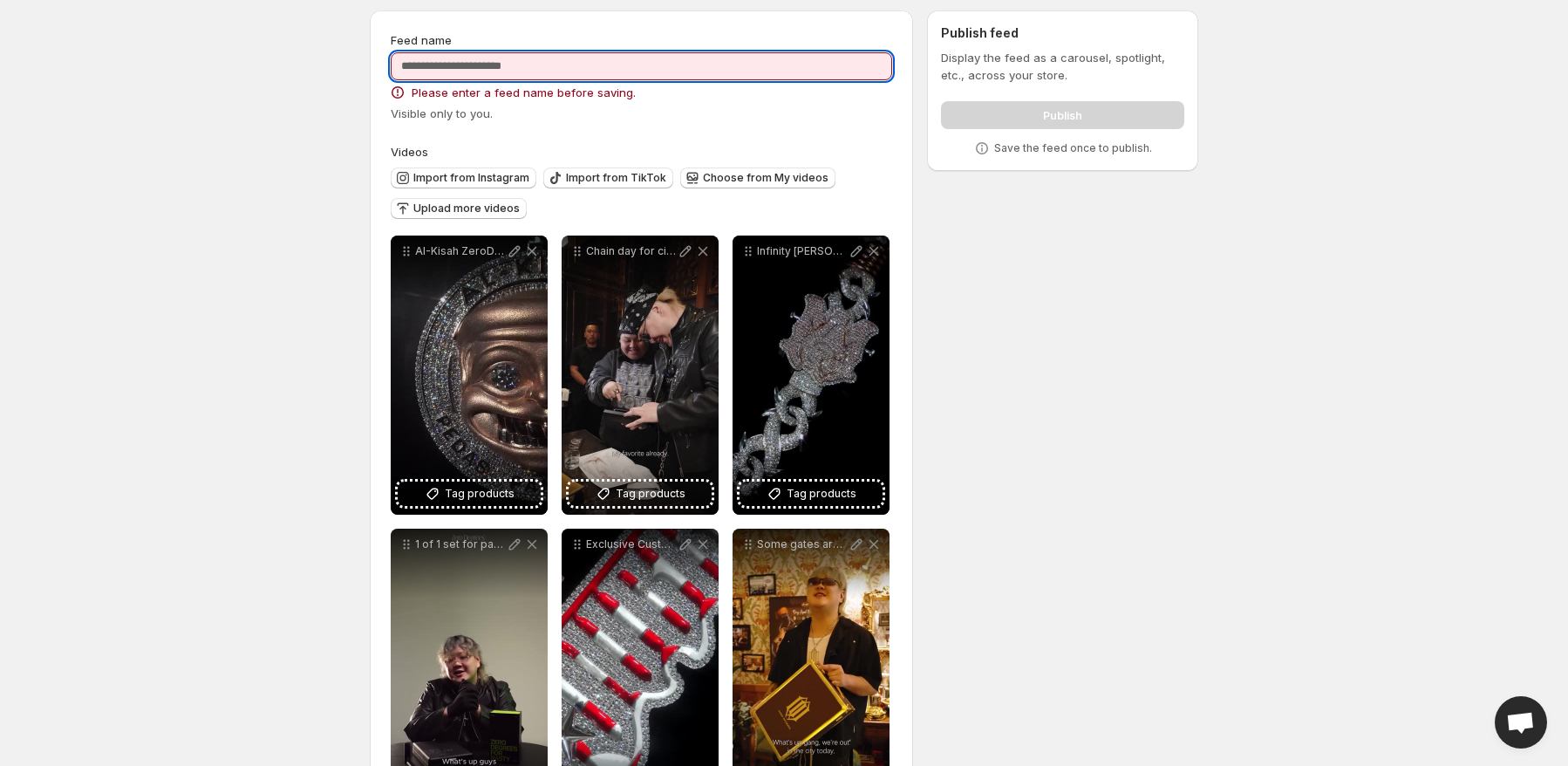
click at [798, 67] on input "Feed name" at bounding box center [641, 65] width 502 height 28
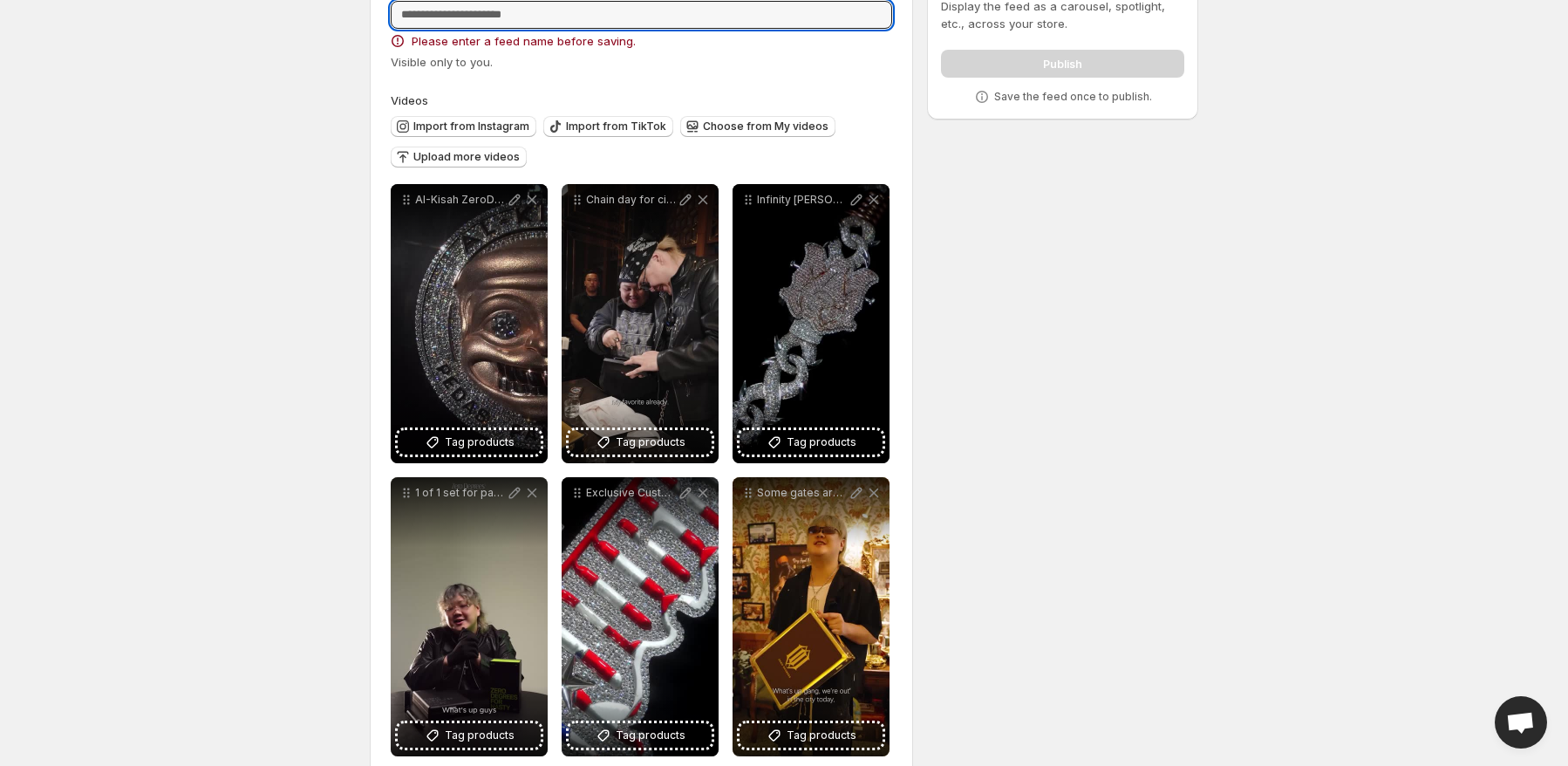
scroll to position [0, 0]
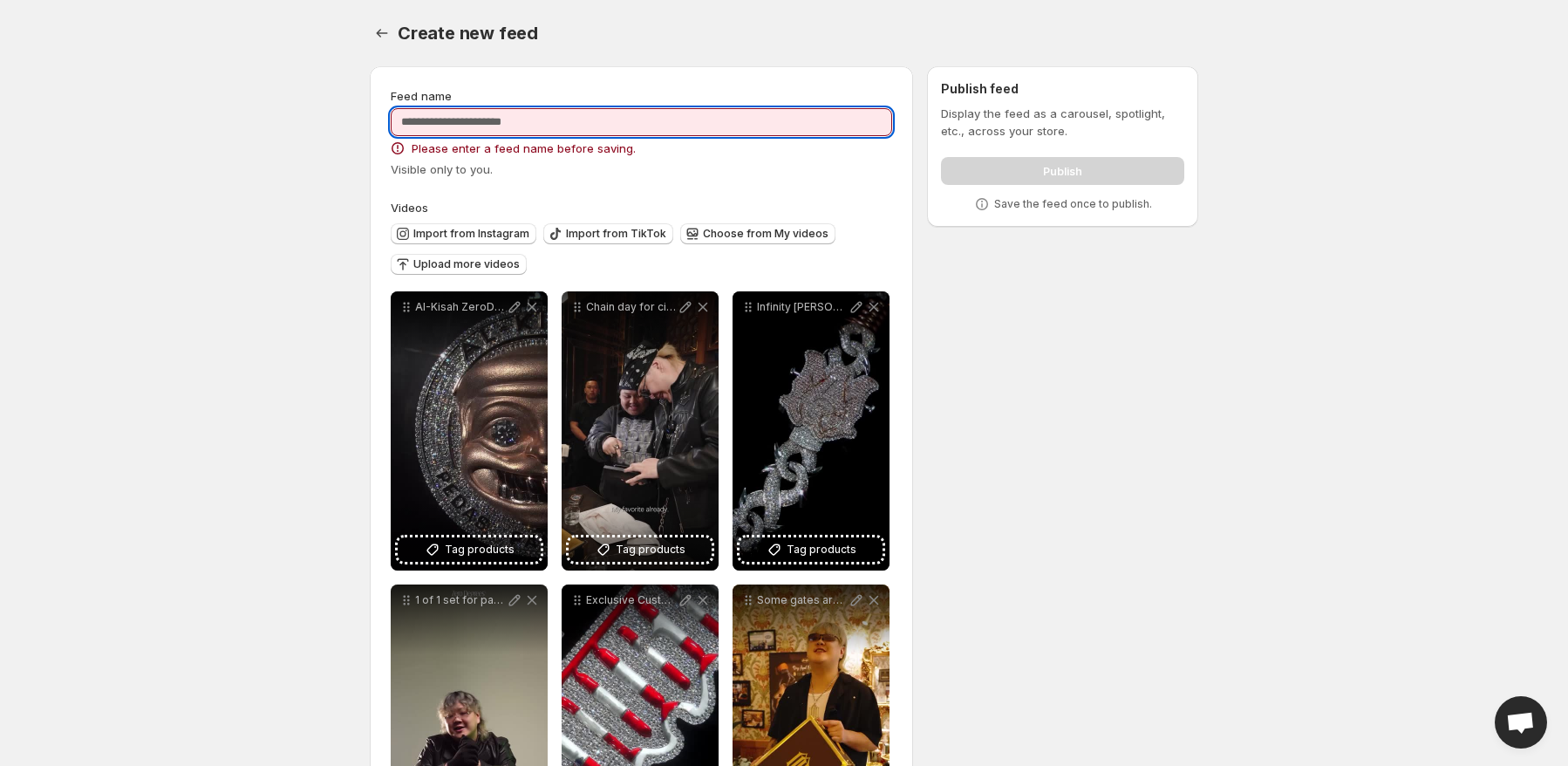
click at [483, 116] on input "Feed name" at bounding box center [641, 121] width 502 height 28
type input "*"
type input "**********"
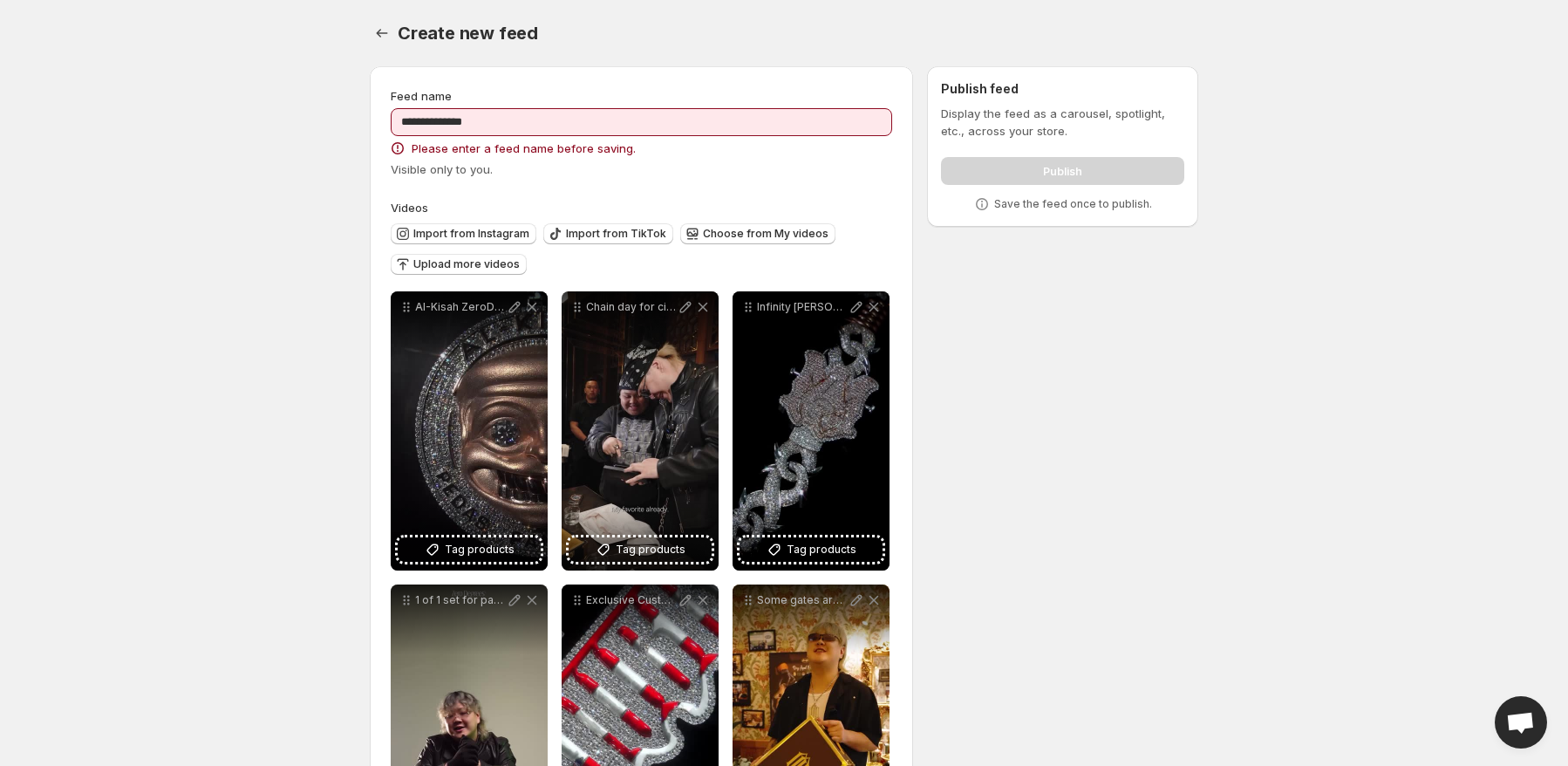
click at [670, 99] on div "Feed name" at bounding box center [641, 96] width 502 height 17
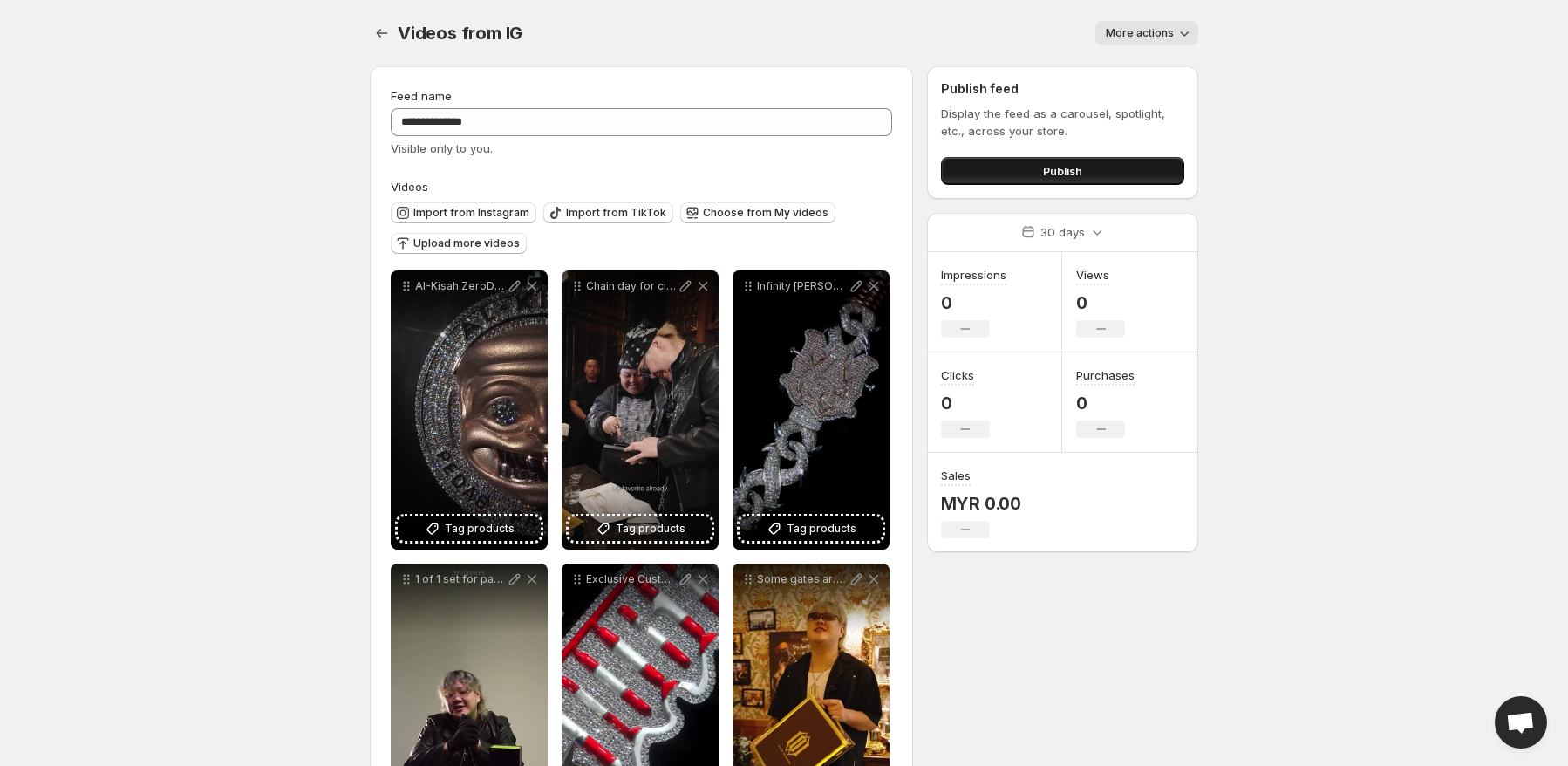
click at [1057, 167] on span "Publish" at bounding box center [1061, 171] width 39 height 17
